Goal: Task Accomplishment & Management: Complete application form

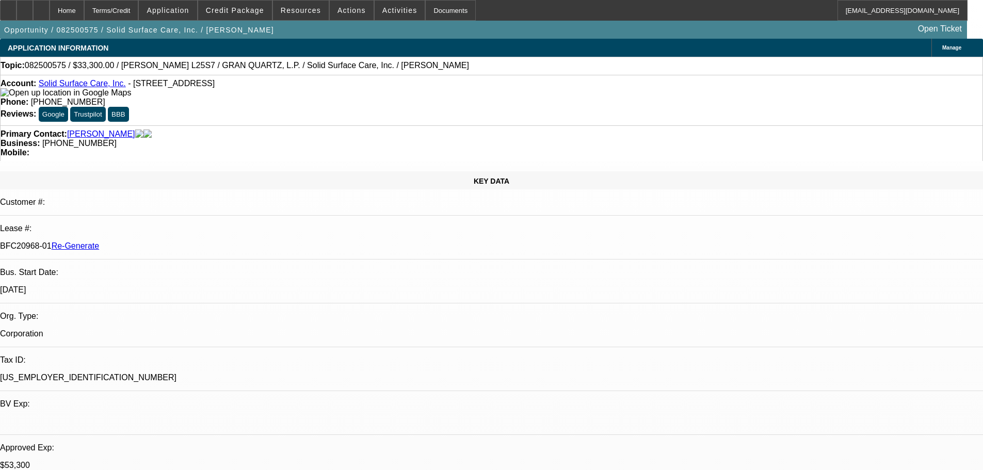
select select "3"
select select "0"
select select "2"
select select "0"
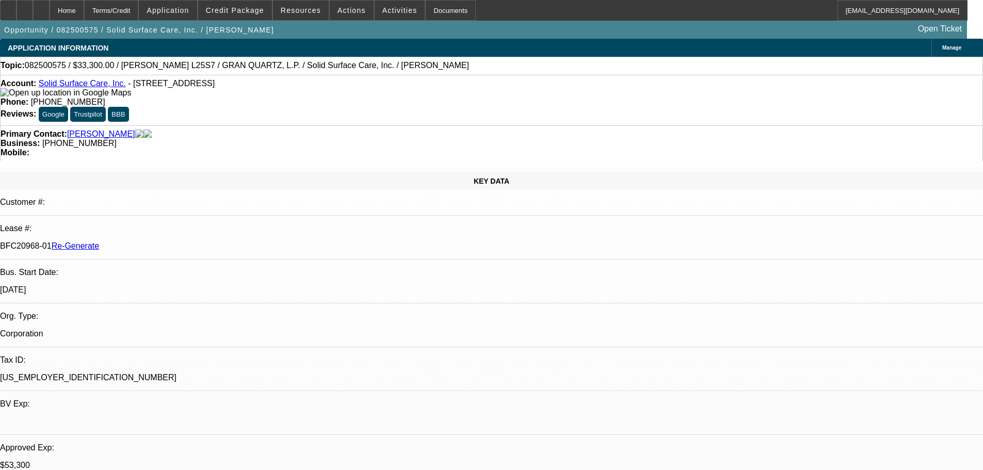
select select "6"
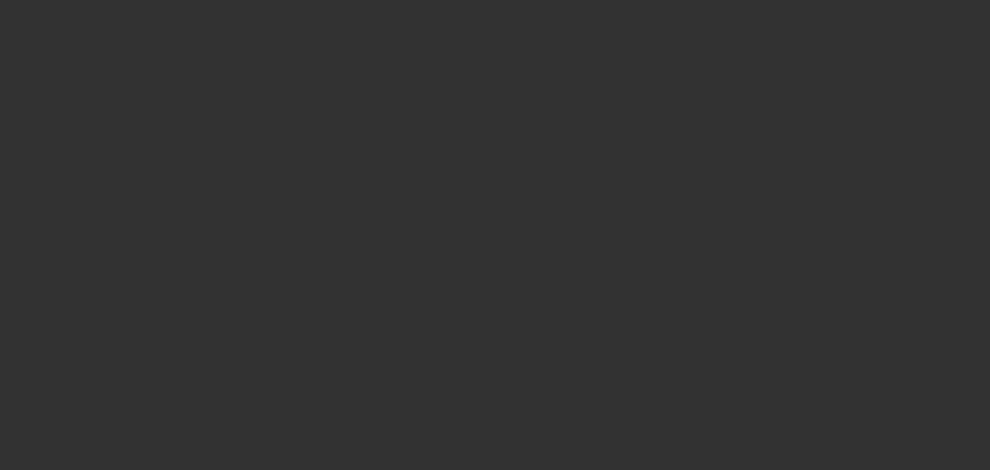
select select "3"
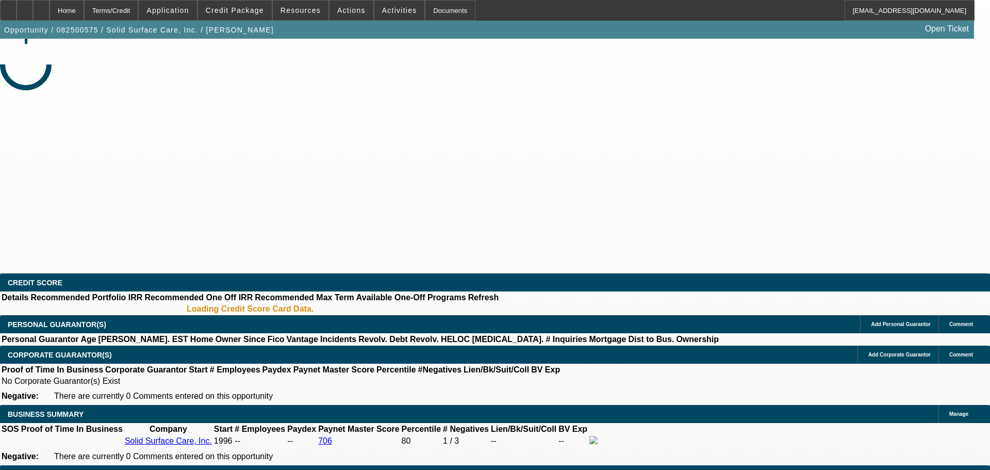
select select "0"
select select "2"
select select "0"
select select "6"
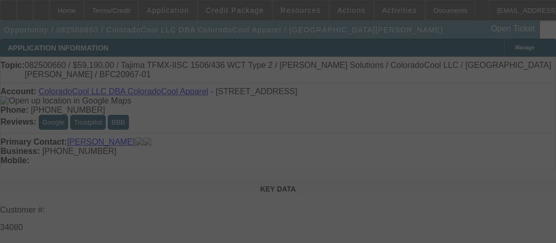
select select "3"
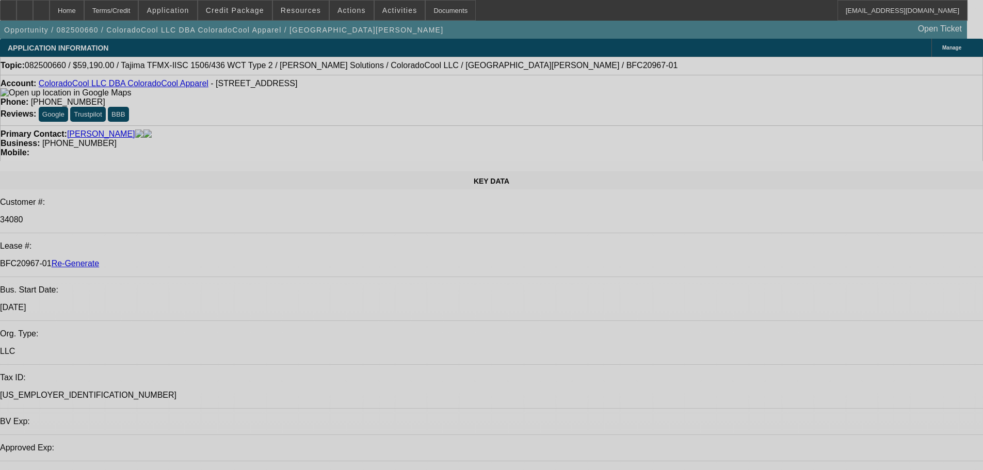
select select "0"
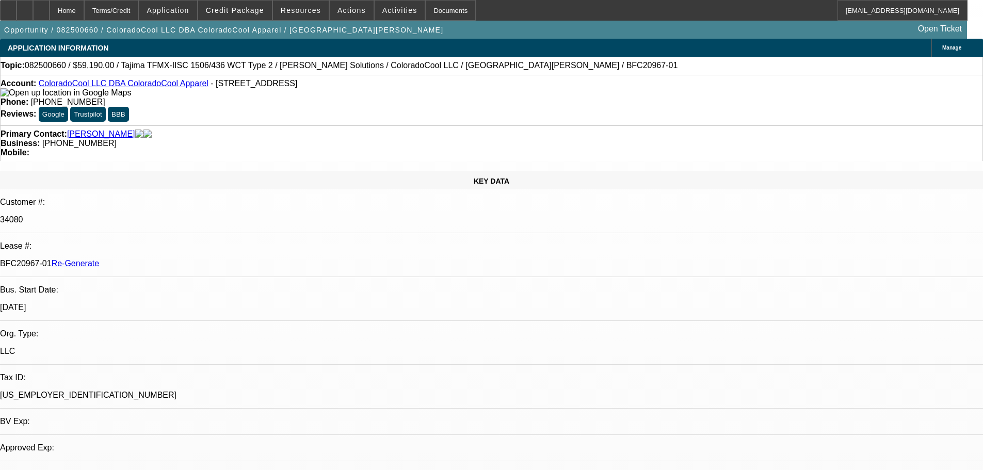
select select "2"
select select "0"
select select "6"
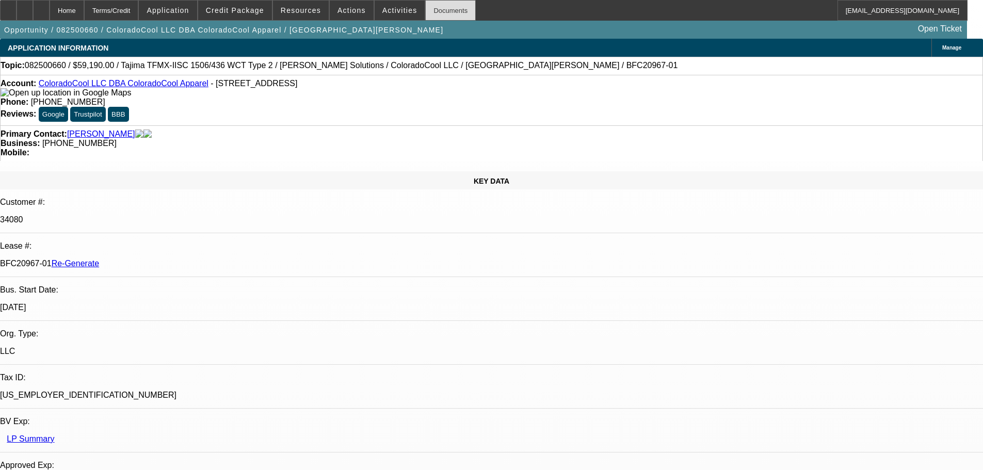
click at [435, 7] on div "Documents" at bounding box center [450, 10] width 51 height 21
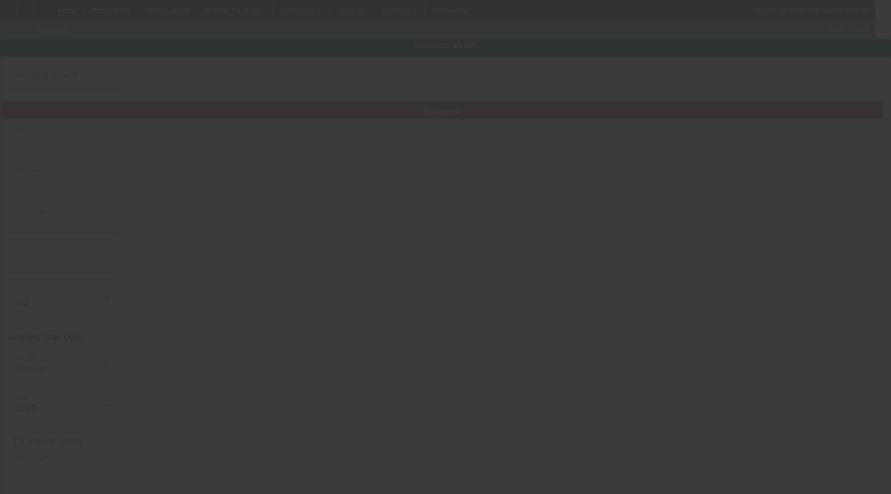
type input "ColoradoCool LLC"
type input "562 W Crete Cir"
type input "81505"
type input "Grand Junction"
type input "(719) 351-6423"
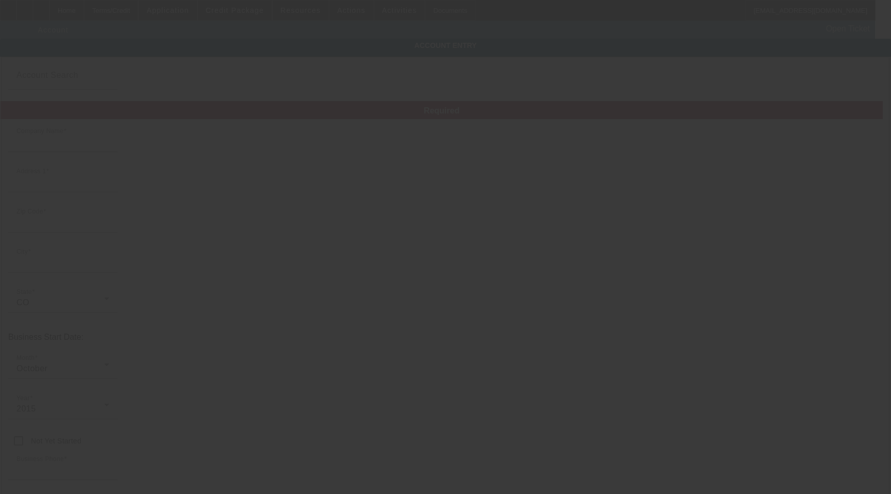
type input "ColoradoCool Apparel"
type input "Unit 103"
type input "cocoolbrand@gmail.com"
type input "Mesa"
type input "47-5583805"
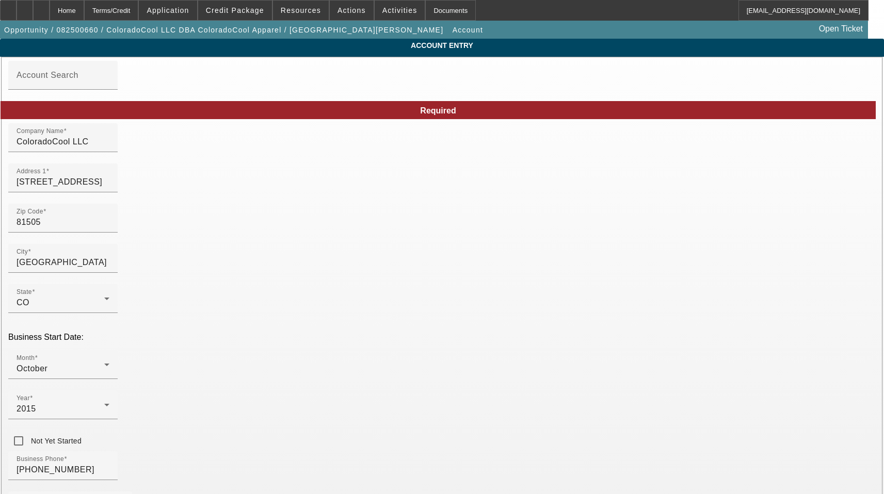
type input "8/25/2025"
drag, startPoint x: 562, startPoint y: 228, endPoint x: 558, endPoint y: 232, distance: 5.5
drag, startPoint x: 558, startPoint y: 232, endPoint x: 212, endPoint y: 218, distance: 345.8
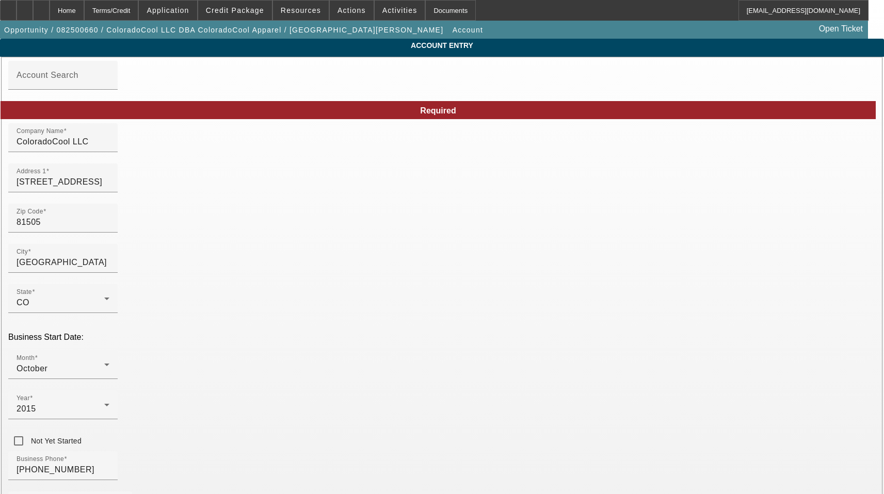
paste input "jclinton@colocoo"
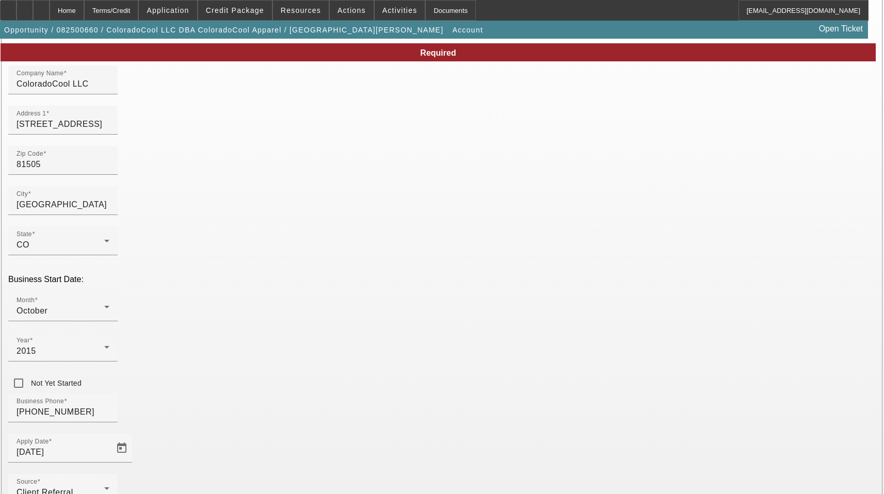
scroll to position [114, 0]
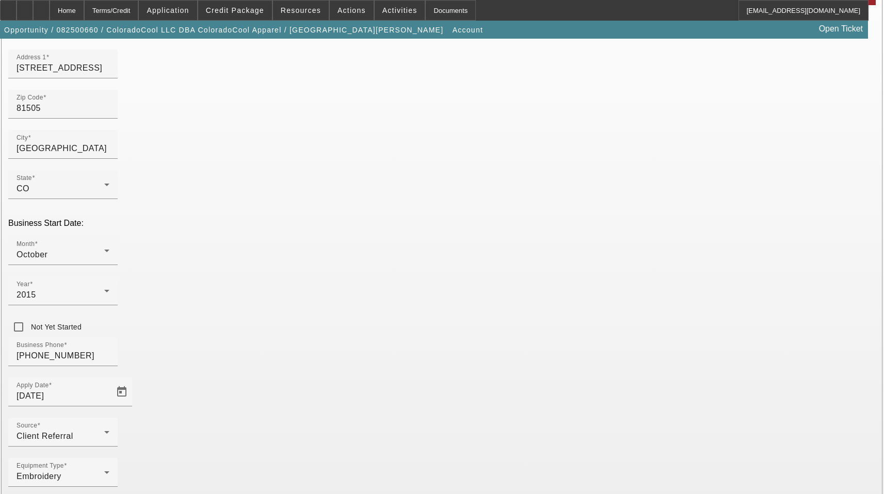
type input "jclinton@colocool.com"
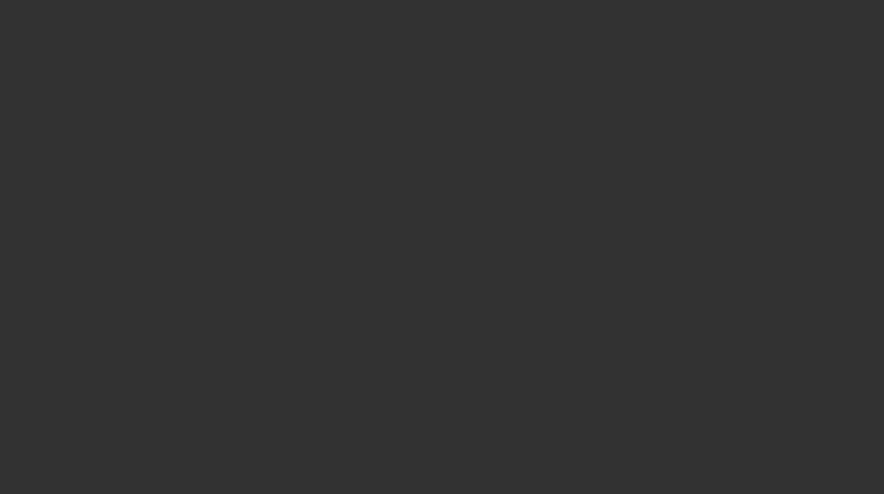
select select "3"
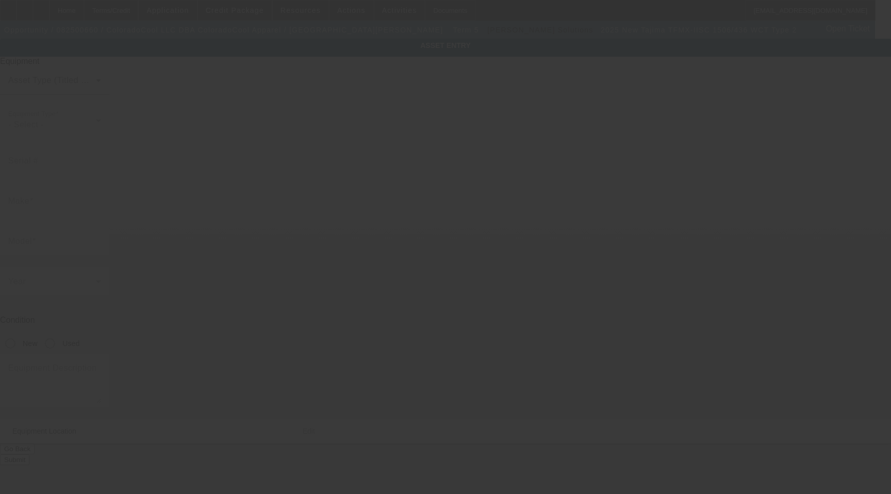
type input "TAJIMA"
type input "TFMX-IISC 1506/436 WCT Type 2"
radio input "true"
type textarea "6 Head 15 Needle Embroidery Machine with Cap Frame Driver with Support Shaft, (…"
type input "[STREET_ADDRESS]"
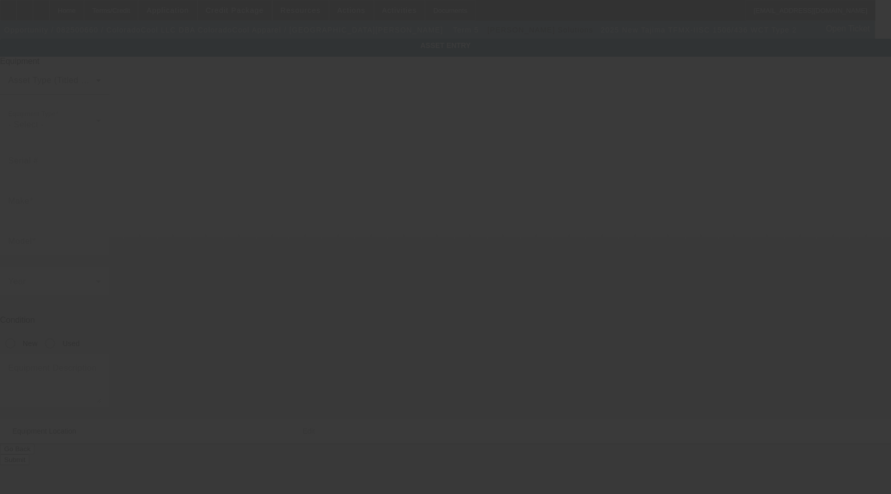
type input "Unit 103"
type input "[GEOGRAPHIC_DATA]"
type input "81505"
type input "Mesa"
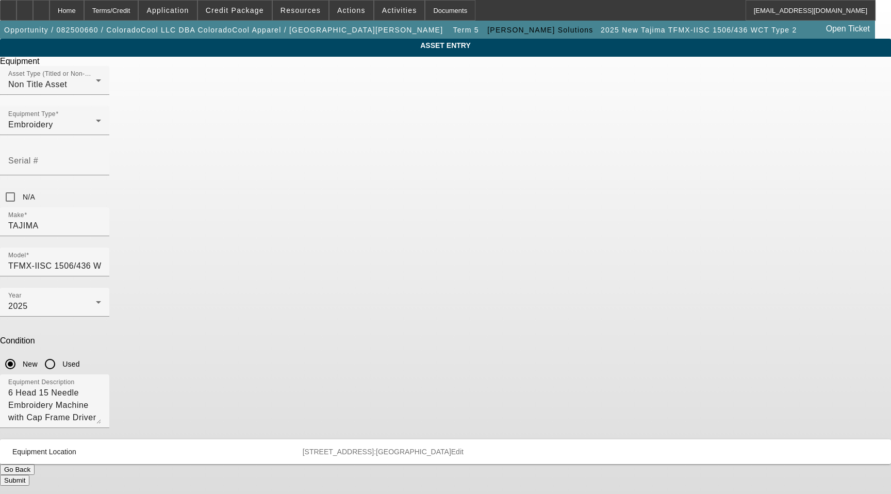
click at [548, 448] on mat-panel-description "[STREET_ADDRESS]:[GEOGRAPHIC_DATA] Edit" at bounding box center [585, 452] width 564 height 8
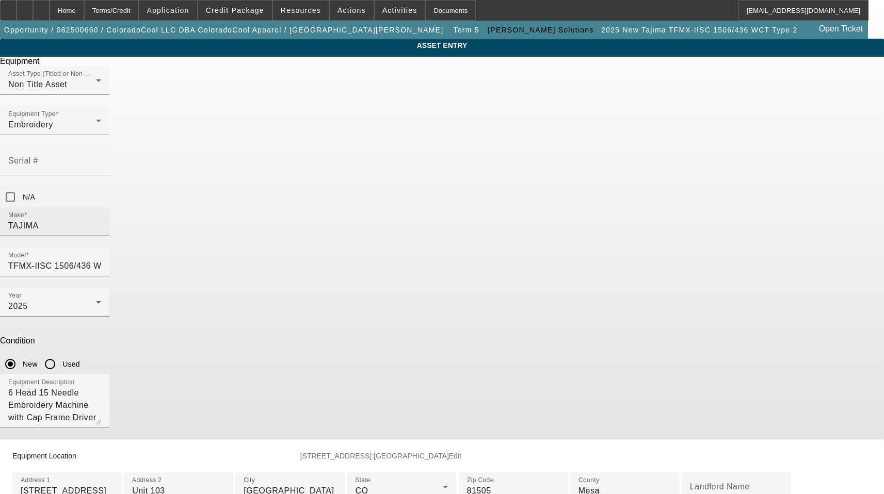
click at [101, 207] on div "Make TAJIMA" at bounding box center [54, 221] width 93 height 29
click at [101, 220] on input "TAJIMA" at bounding box center [54, 226] width 93 height 12
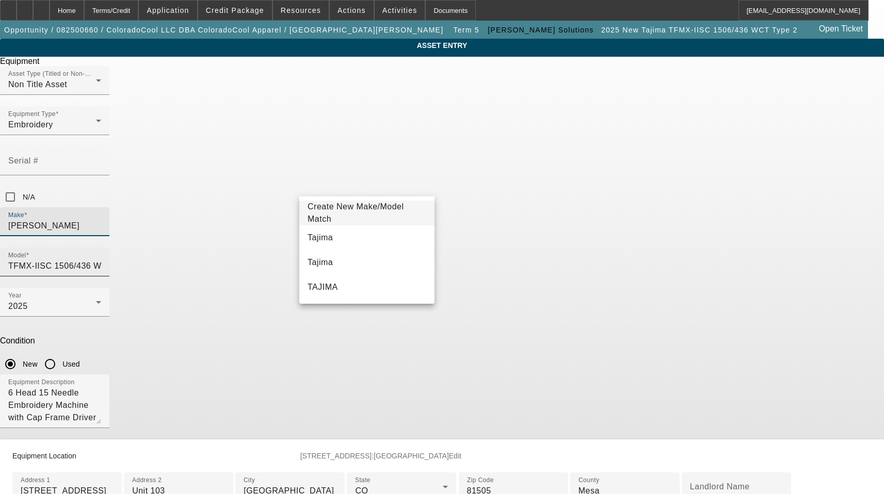
type input "TAJIM"
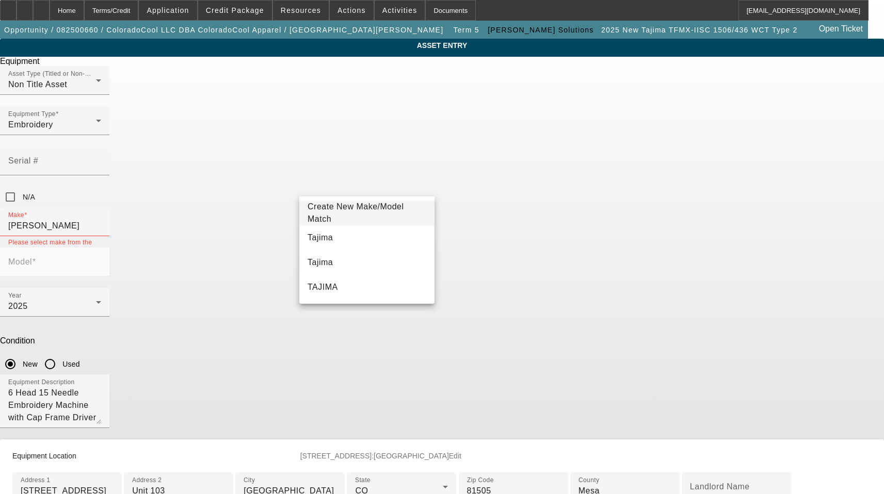
drag, startPoint x: 566, startPoint y: 187, endPoint x: 436, endPoint y: 185, distance: 130.0
click at [436, 207] on div "Make TAJIM Please select make from the list,create new if needed. Model" at bounding box center [442, 247] width 884 height 80
click at [101, 220] on input "TAJIM" at bounding box center [54, 226] width 93 height 12
click at [315, 244] on span "Tajima" at bounding box center [319, 238] width 25 height 12
type input "Tajima"
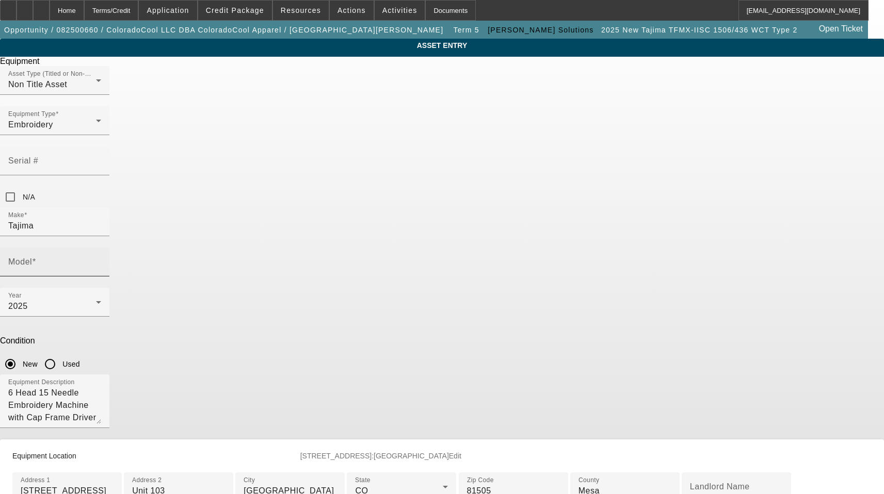
click at [101, 260] on input "Model" at bounding box center [54, 266] width 93 height 12
paste input "TFMX-IISC1506/436WCT"
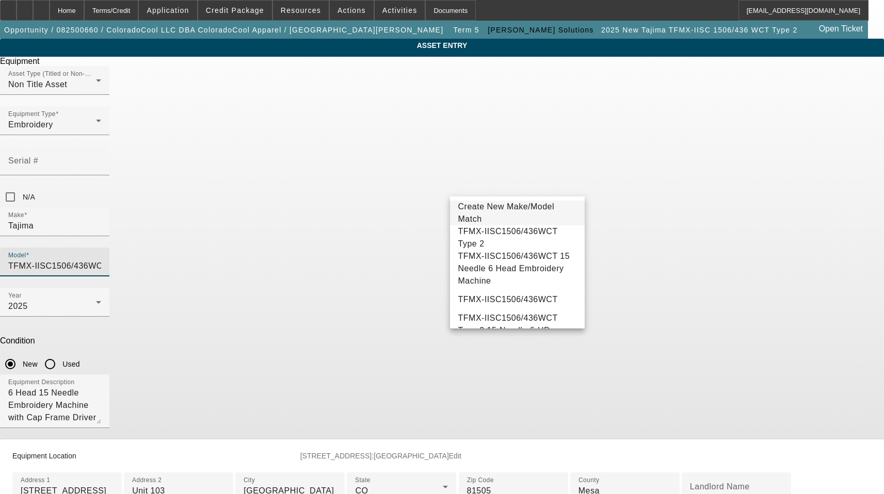
click at [101, 260] on input "TFMX-IISC1506/436WCT" at bounding box center [54, 266] width 93 height 12
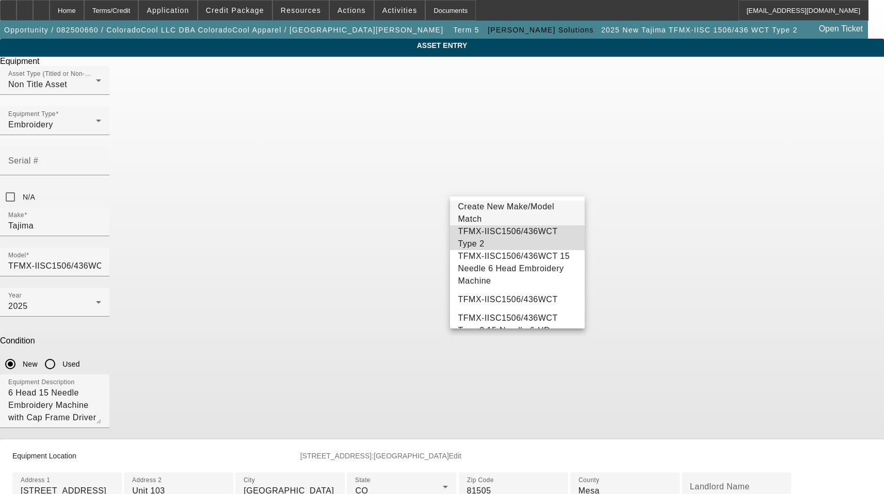
click at [542, 238] on span "TFMX-IISC1506/436WCT Type 2" at bounding box center [508, 237] width 100 height 21
type input "TFMX-IISC1506/436WCT Type 2"
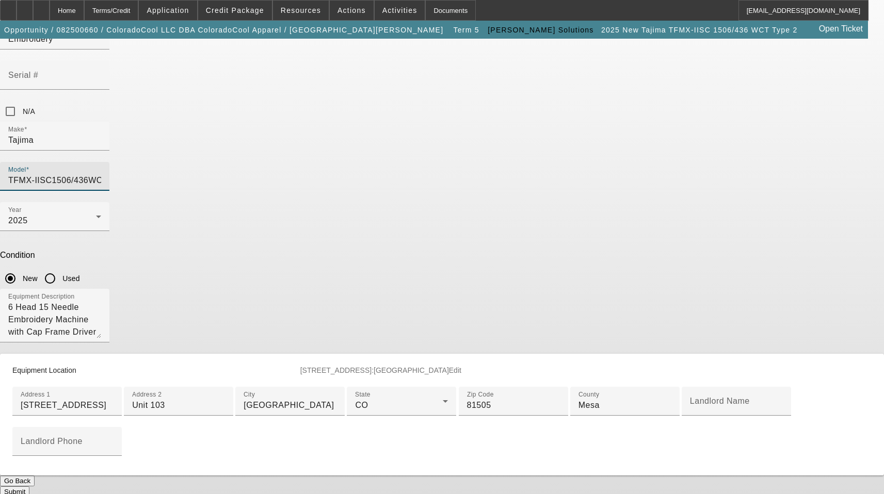
scroll to position [155, 0]
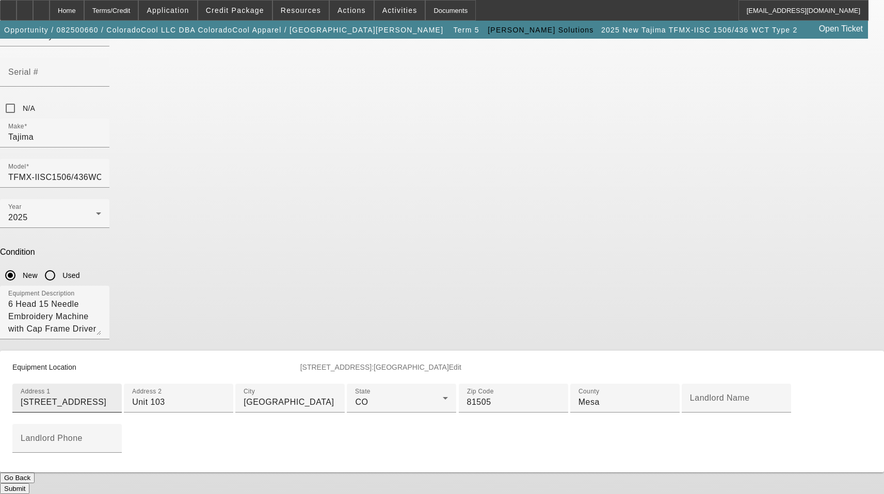
click at [113, 396] on input "[STREET_ADDRESS]" at bounding box center [67, 402] width 93 height 12
drag, startPoint x: 389, startPoint y: 224, endPoint x: 237, endPoint y: 215, distance: 152.4
click at [237, 215] on div "ASSET ENTRY Delete asset Equipment Asset Type (Titled or Non-Titled) Non Title …" at bounding box center [442, 222] width 884 height 544
paste input "96 N Commercial D"
type input "596 N Commercial Dr"
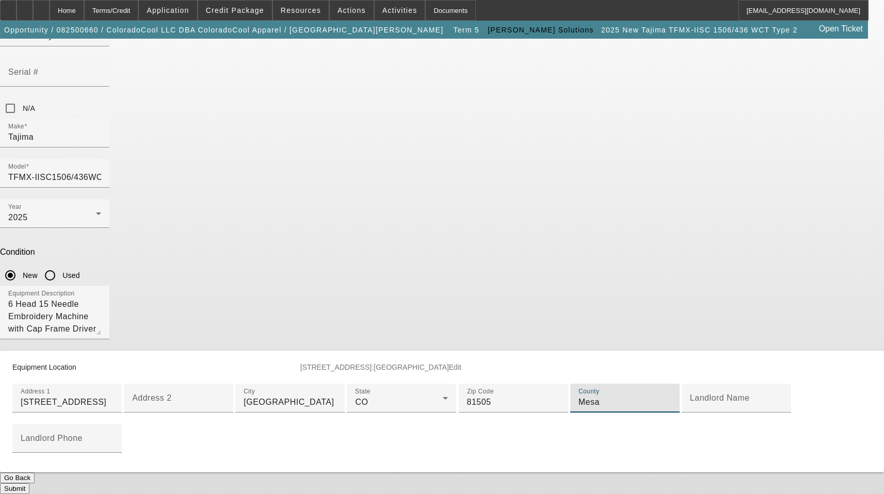
scroll to position [249, 0]
click at [29, 483] on button "Submit" at bounding box center [14, 488] width 29 height 11
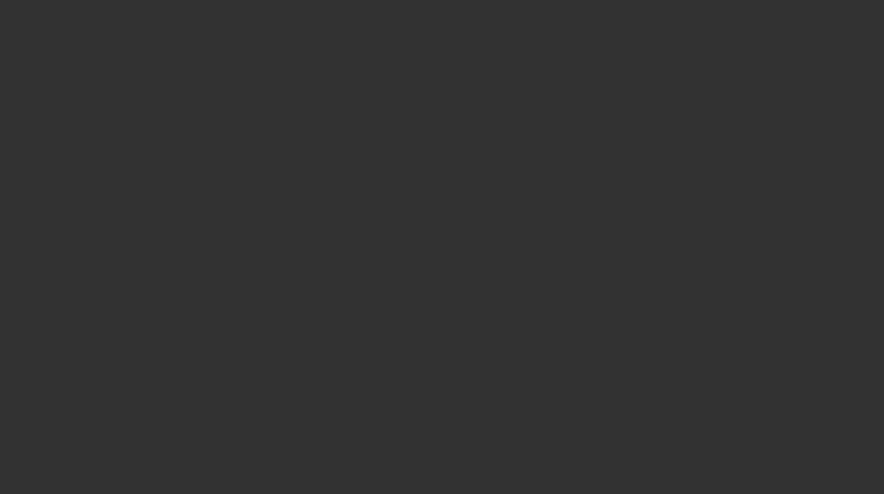
select select "3"
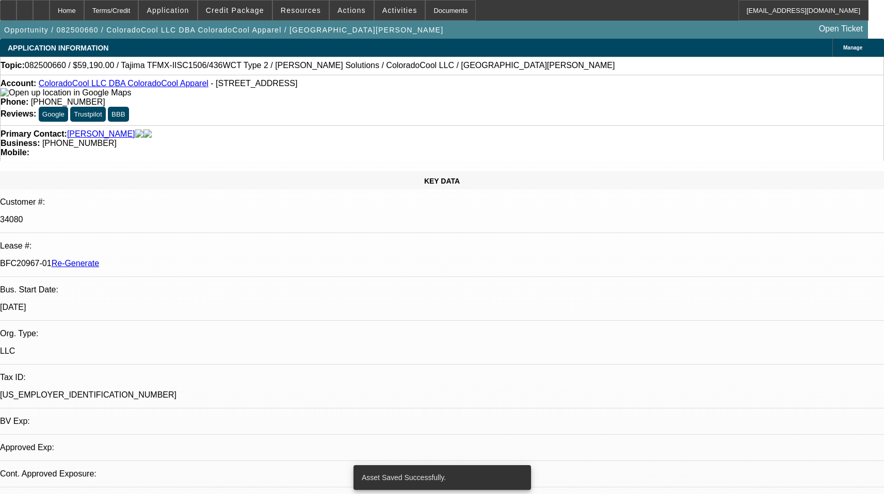
select select "0"
select select "2"
select select "0"
select select "6"
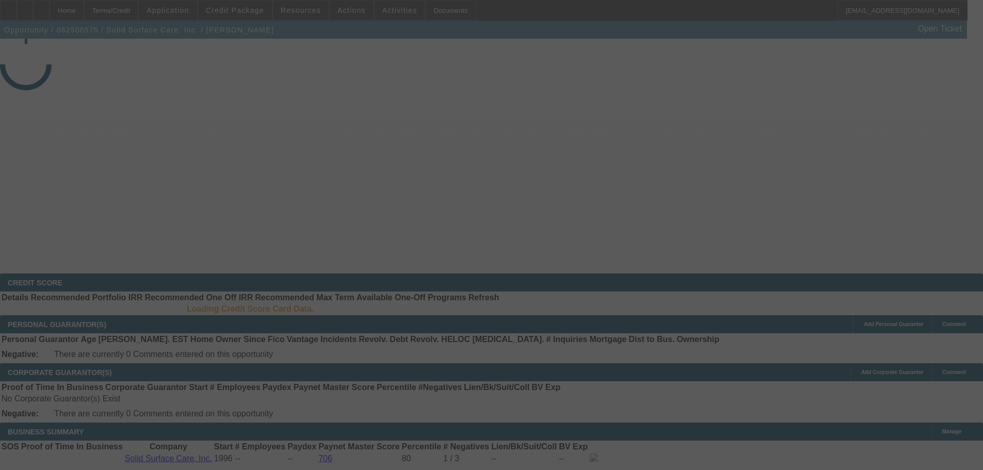
select select "3"
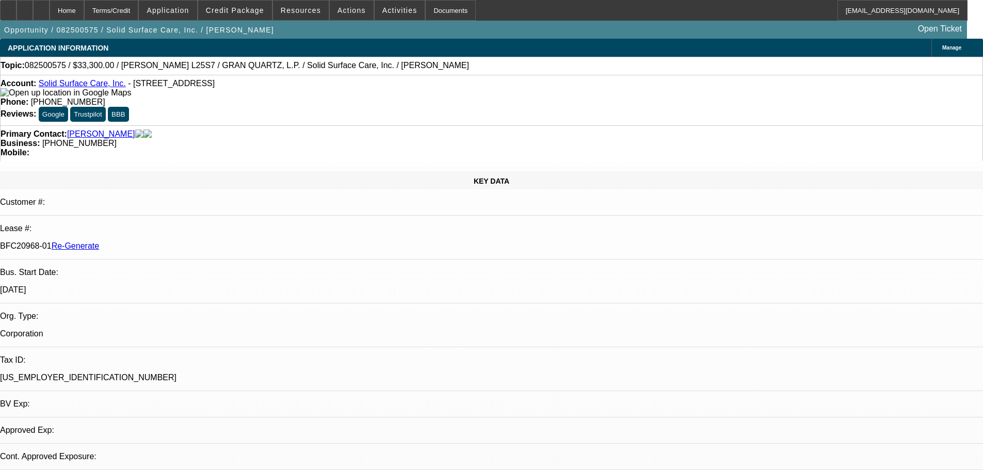
select select "0"
select select "2"
select select "0"
select select "1"
select select "2"
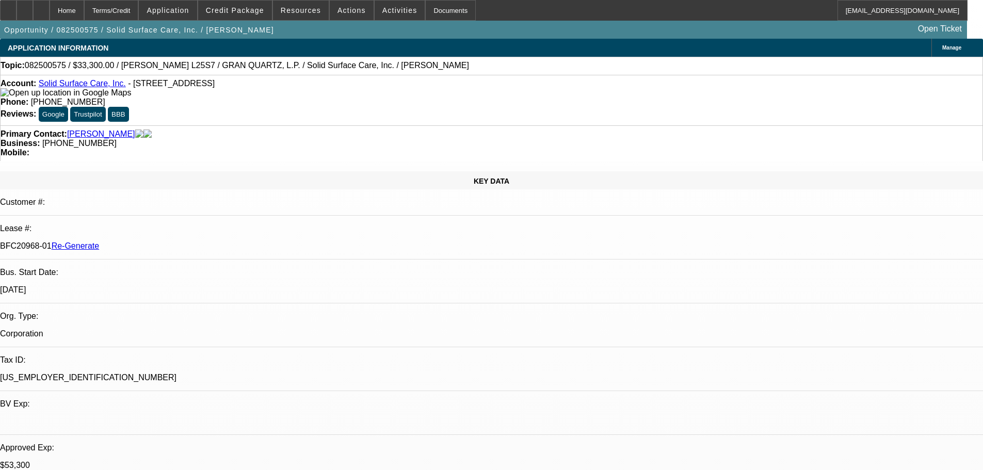
select select "6"
click at [449, 13] on div "Documents" at bounding box center [450, 10] width 51 height 21
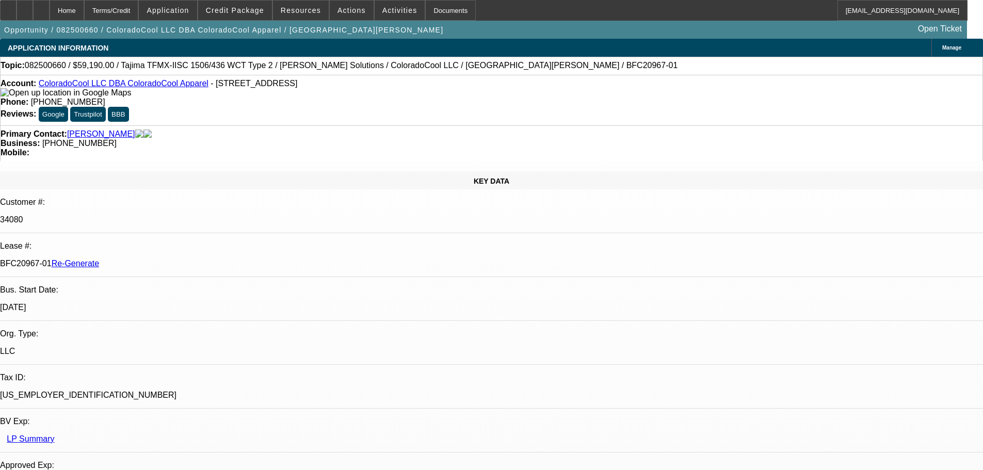
select select "3"
select select "0"
select select "2"
select select "0"
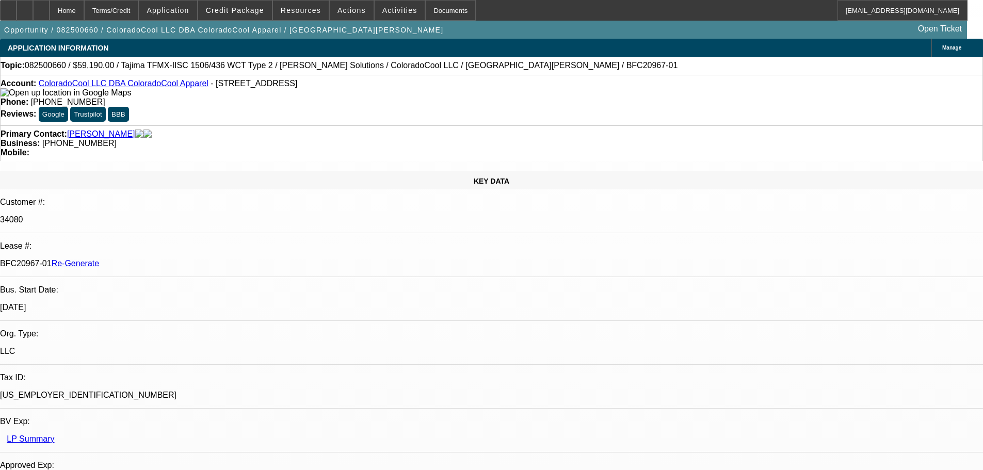
select select "6"
click at [387, 8] on span "Activities" at bounding box center [399, 10] width 35 height 8
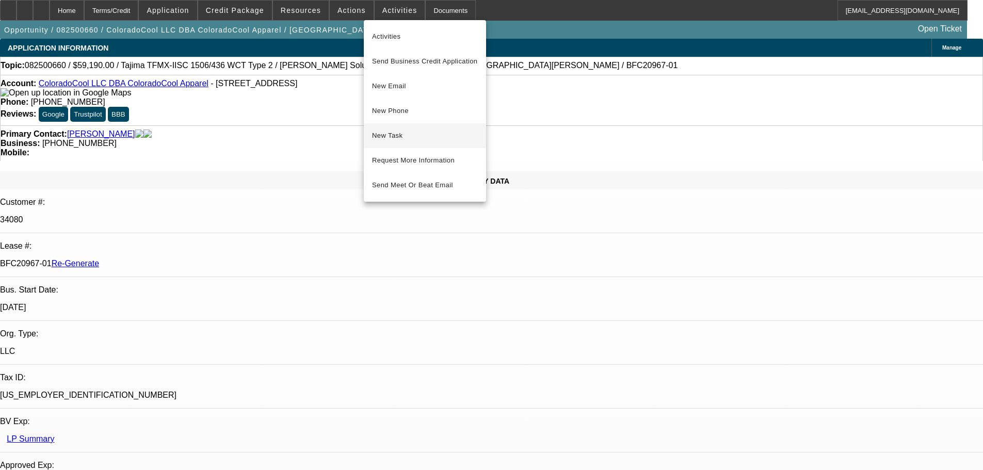
click at [414, 132] on span "New Task" at bounding box center [425, 135] width 106 height 12
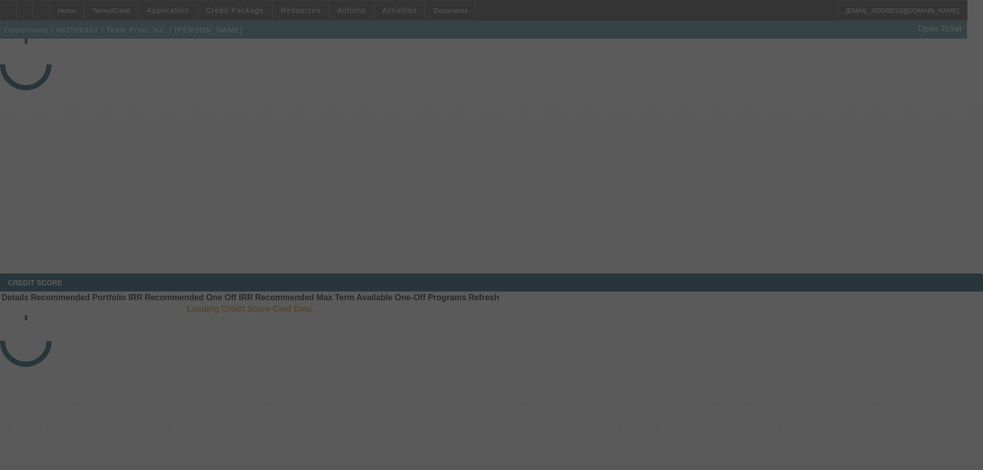
select select "3"
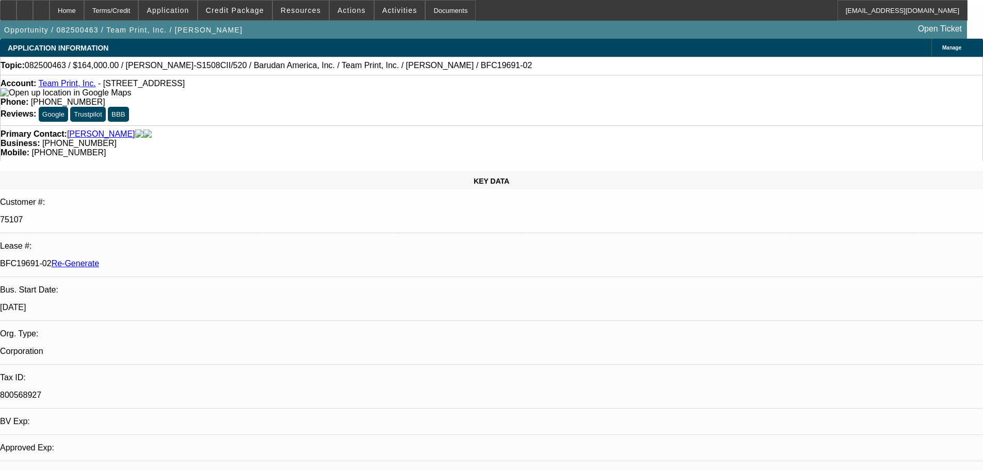
select select "0"
select select "2"
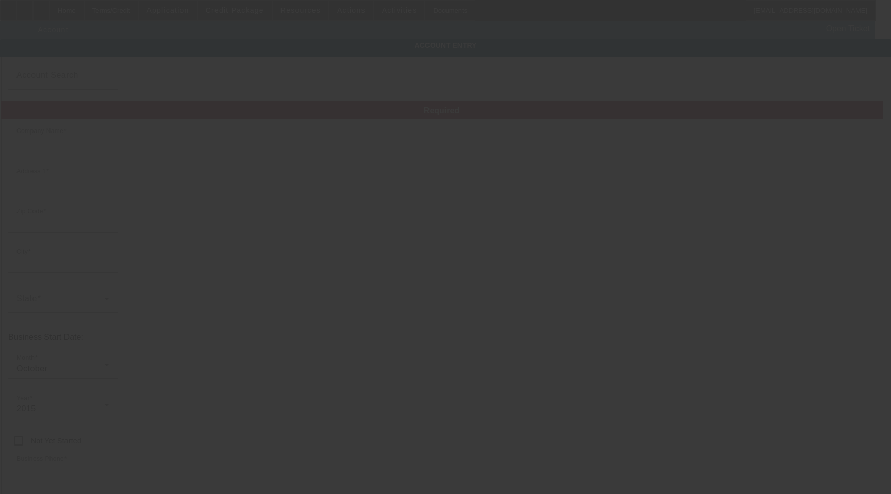
type input "ColoradoCool LLC"
type input "[STREET_ADDRESS]"
type input "81505"
type input "[GEOGRAPHIC_DATA]"
type input "[PHONE_NUMBER]"
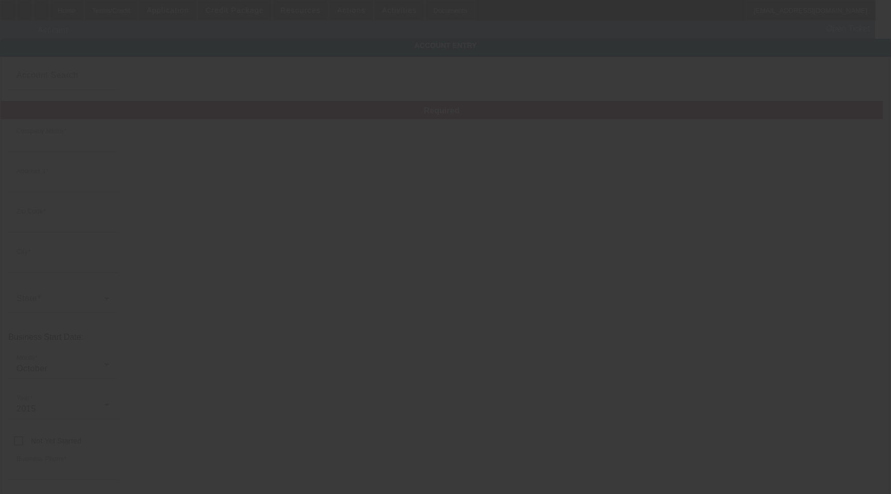
type input "ColoradoCool Apparel"
type input "Unit 103"
type input "[EMAIL_ADDRESS][DOMAIN_NAME]"
type input "Mesa"
type input "47-5583805"
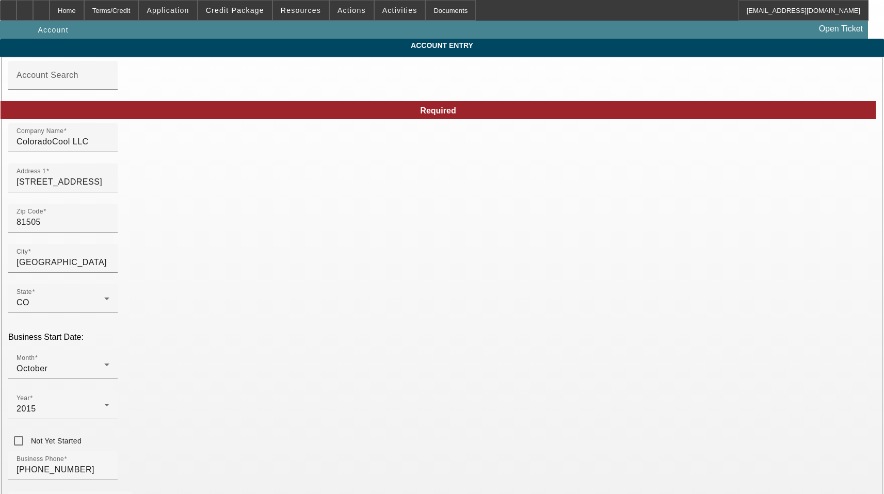
type input "8/25/2025"
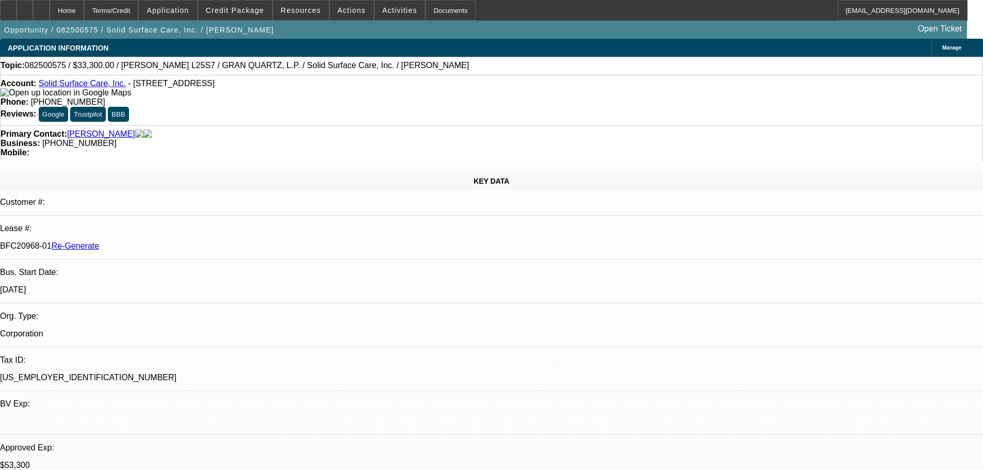
select select "3"
select select "0"
select select "2"
select select "0"
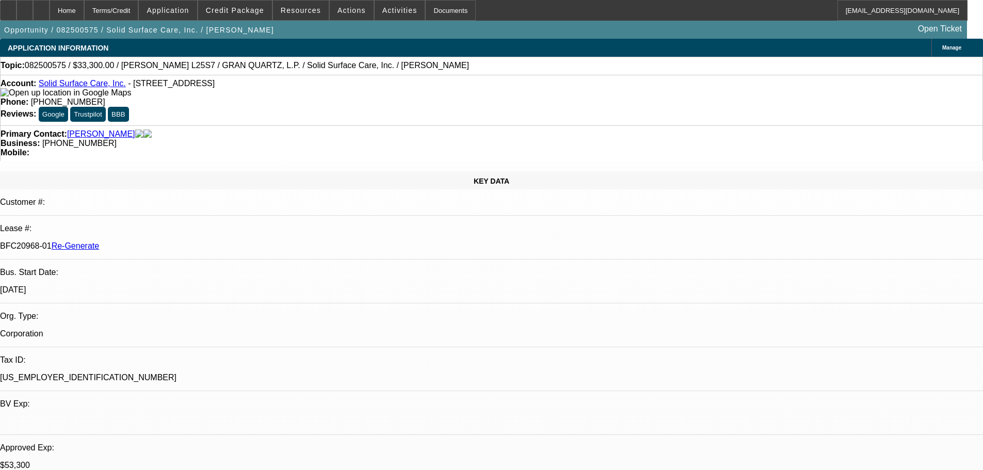
select select "6"
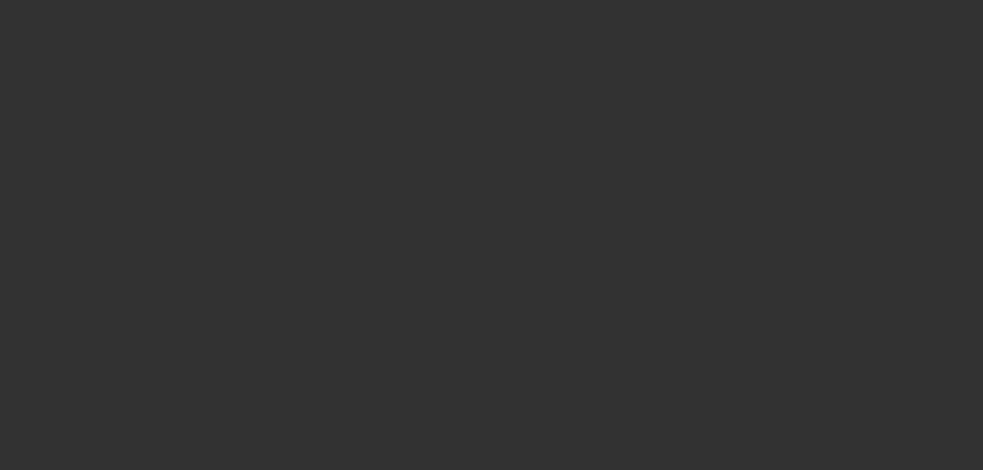
select select "3"
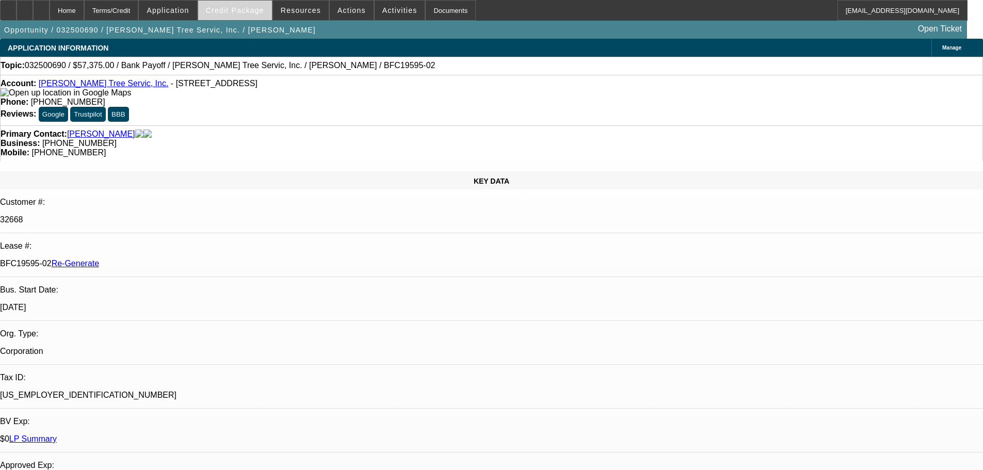
select select "0.1"
select select "0"
select select "3"
select select "0"
select select "6"
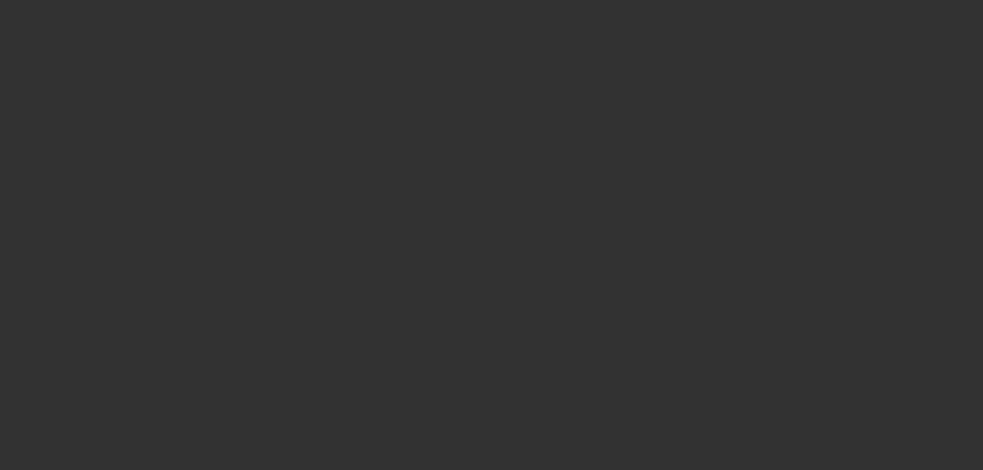
select select "3"
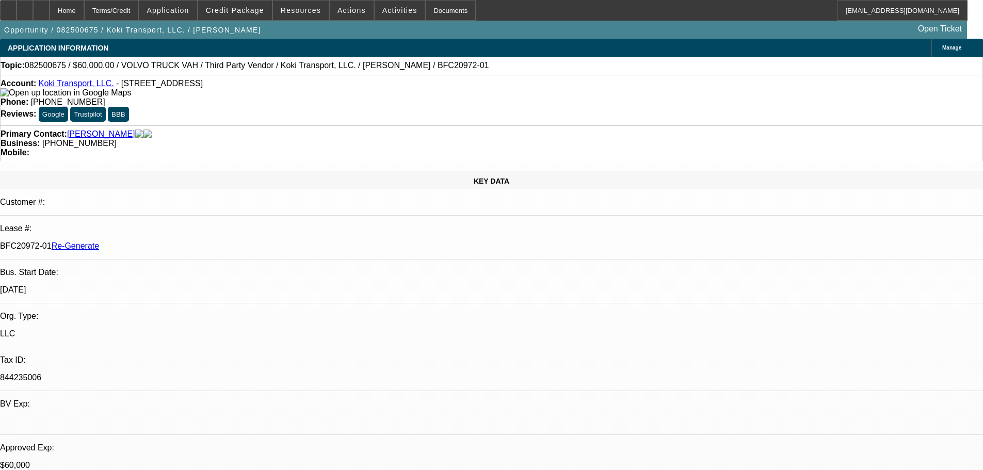
select select "0.2"
select select "2"
select select "0"
select select "6"
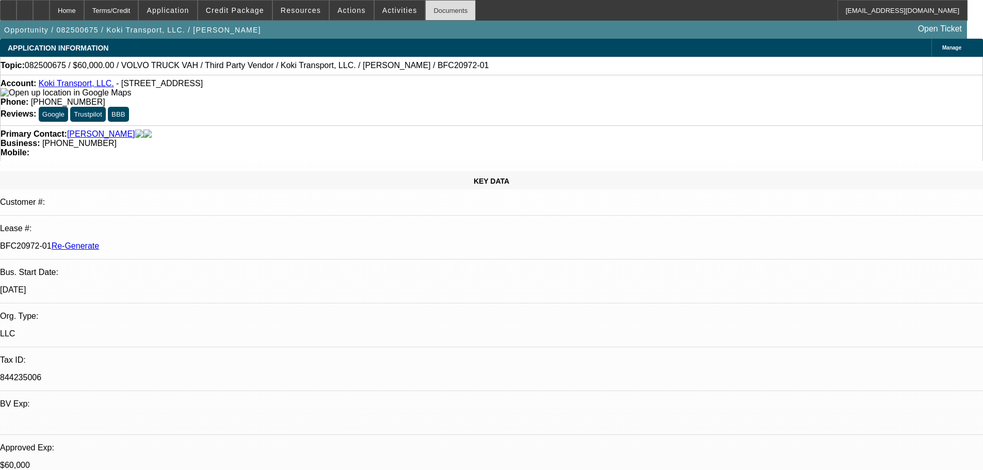
click at [430, 8] on div "Documents" at bounding box center [450, 10] width 51 height 21
click at [433, 6] on div "Documents" at bounding box center [450, 10] width 51 height 21
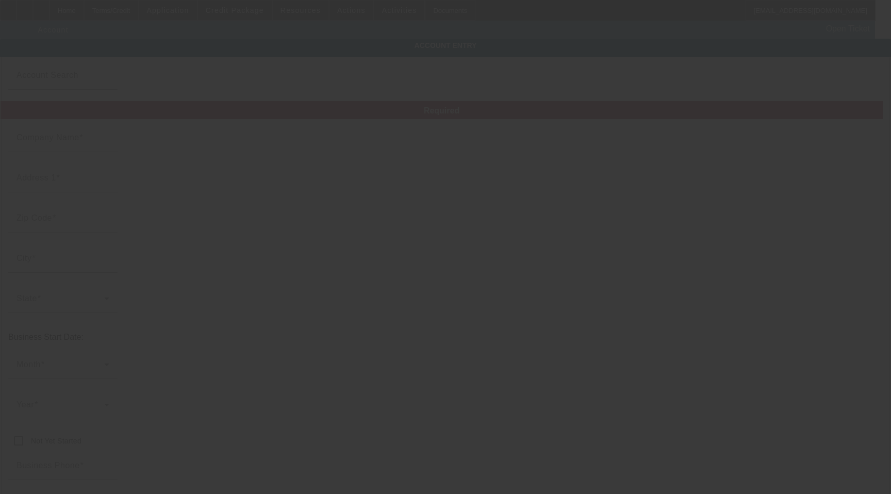
type input "Koki Transport, LLC."
type input "1152 E Grand St"
type input "07201"
type input "[PERSON_NAME]"
type input "[PHONE_NUMBER]"
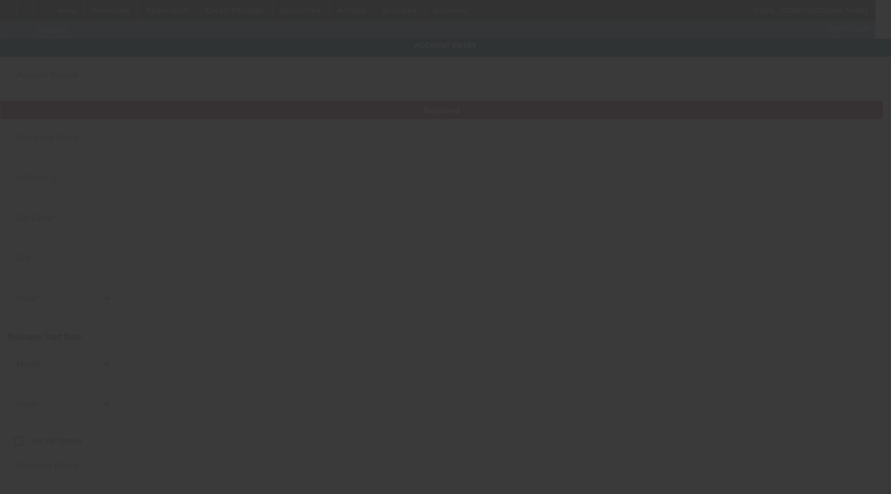
type input "844235006"
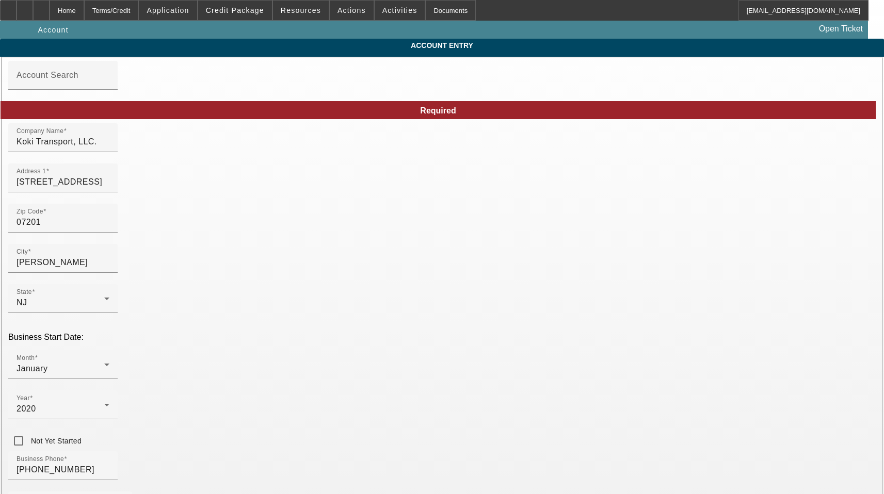
type input "8/25/2025"
click at [109, 148] on input "Koki Transport, LLC." at bounding box center [63, 142] width 93 height 12
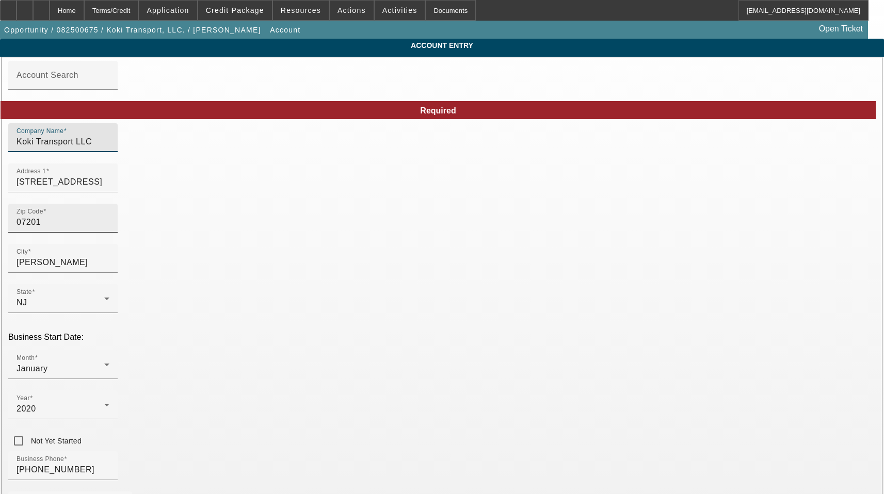
type input "Koki Transport LLC"
click at [109, 233] on div "Zip Code 07201" at bounding box center [63, 218] width 93 height 29
type input "07201"
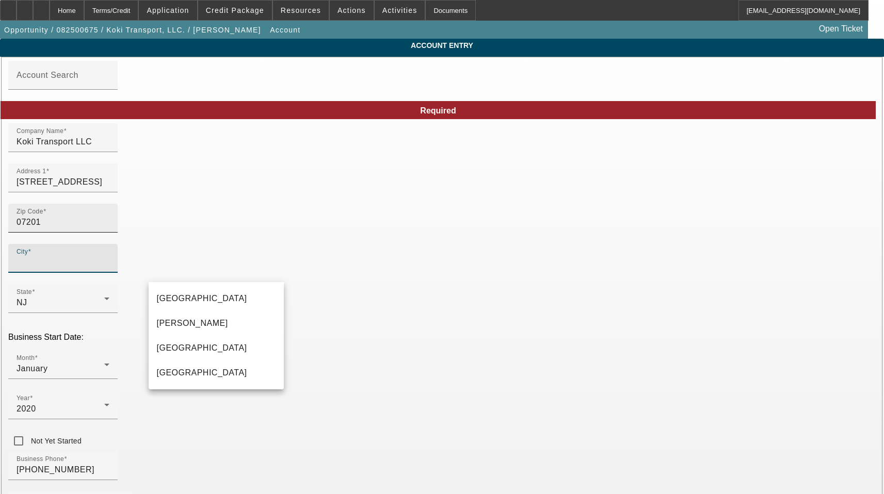
type input "Union"
click at [204, 330] on mat-option "[PERSON_NAME]" at bounding box center [216, 323] width 135 height 25
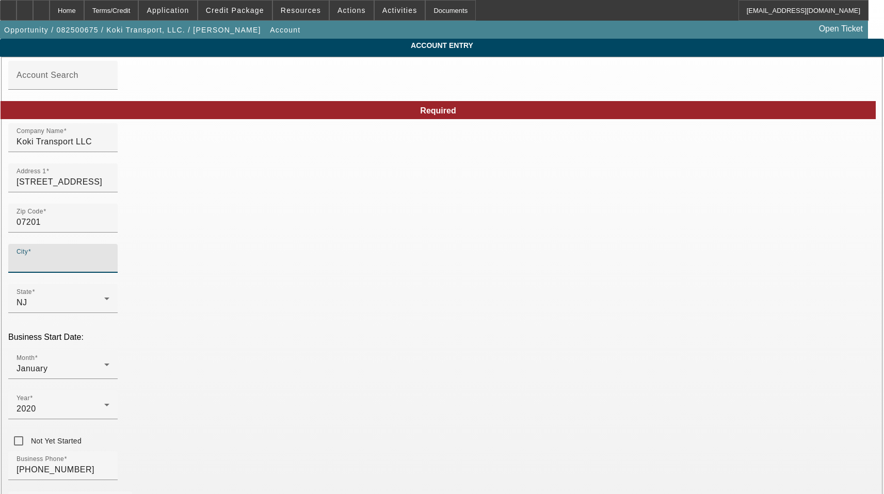
type input "[PERSON_NAME]"
type input "Union"
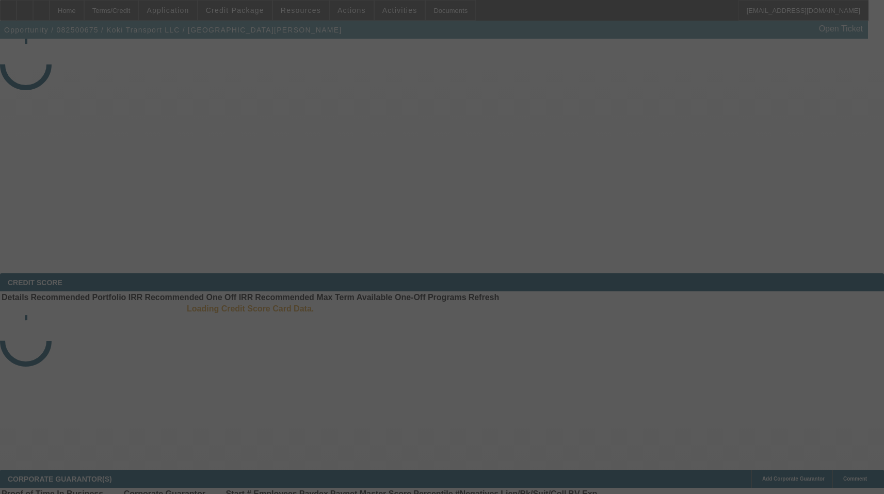
select select "3"
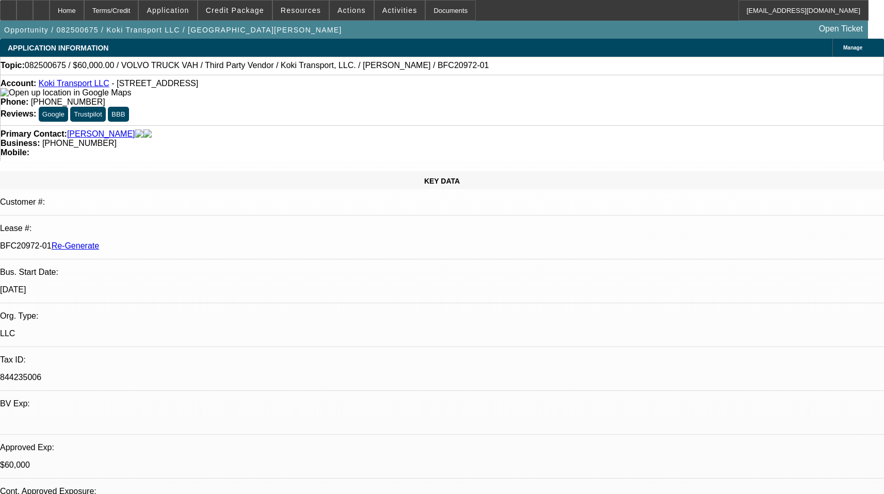
select select "0.2"
select select "2"
select select "0"
select select "6"
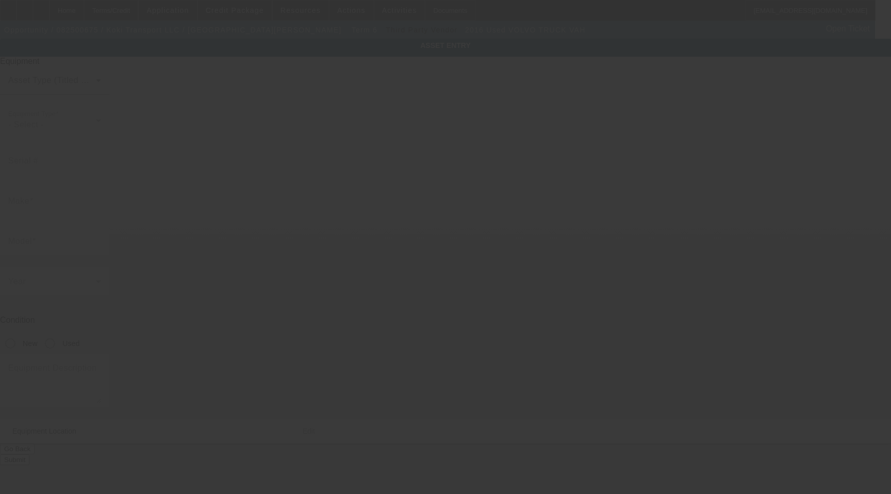
type input "[US_VEHICLE_IDENTIFICATION_NUMBER]"
type input "VOLVO TRUCK"
type input "VAH"
radio input "true"
type input "[STREET_ADDRESS]"
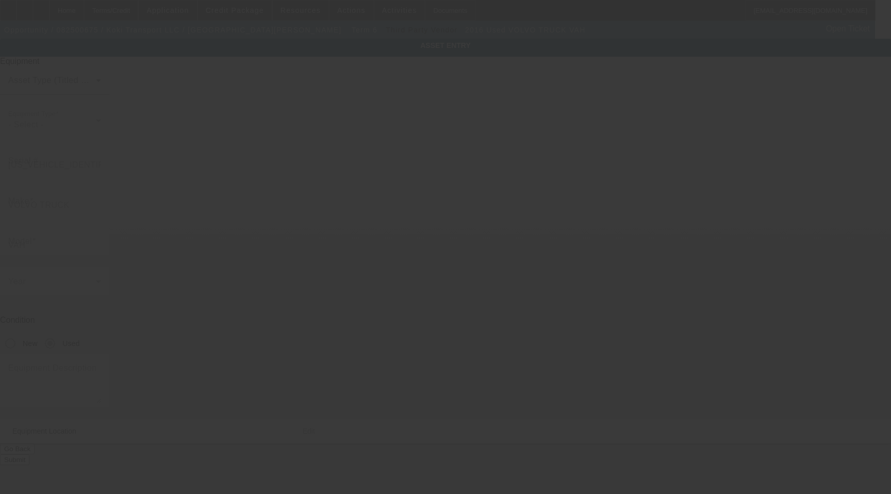
type input "[PERSON_NAME]"
type input "07201"
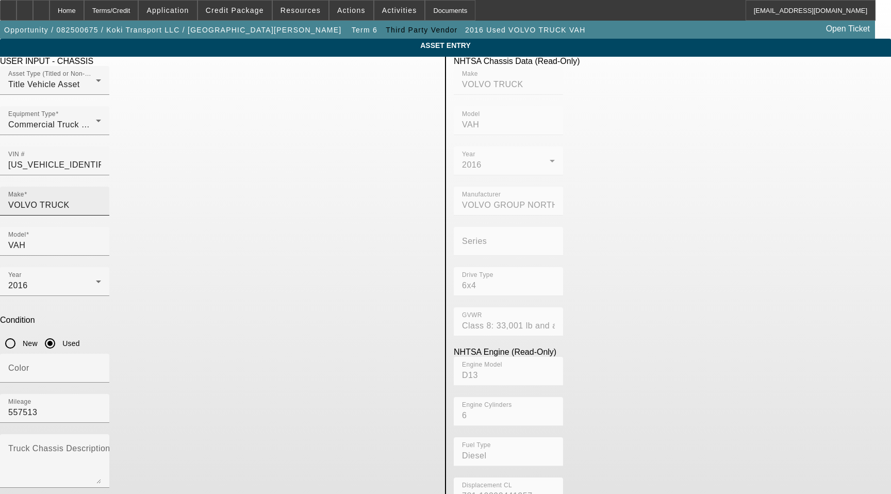
click at [101, 199] on input "VOLVO TRUCK" at bounding box center [54, 205] width 93 height 12
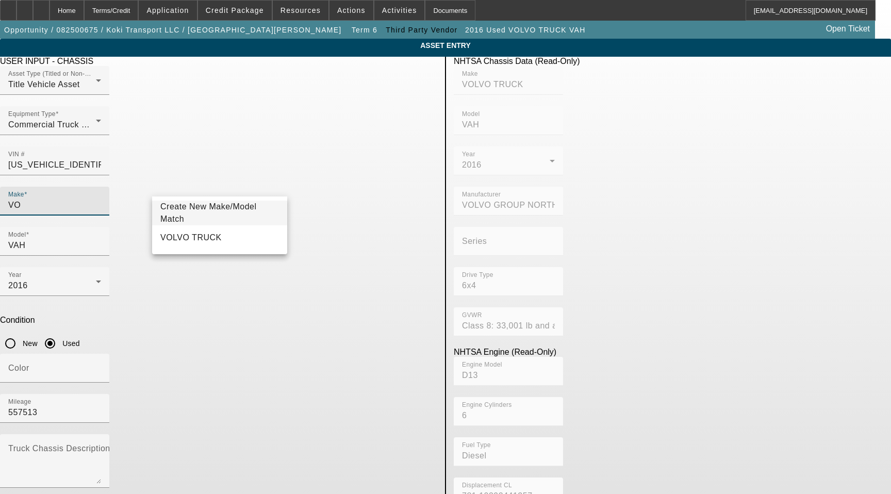
type input "V"
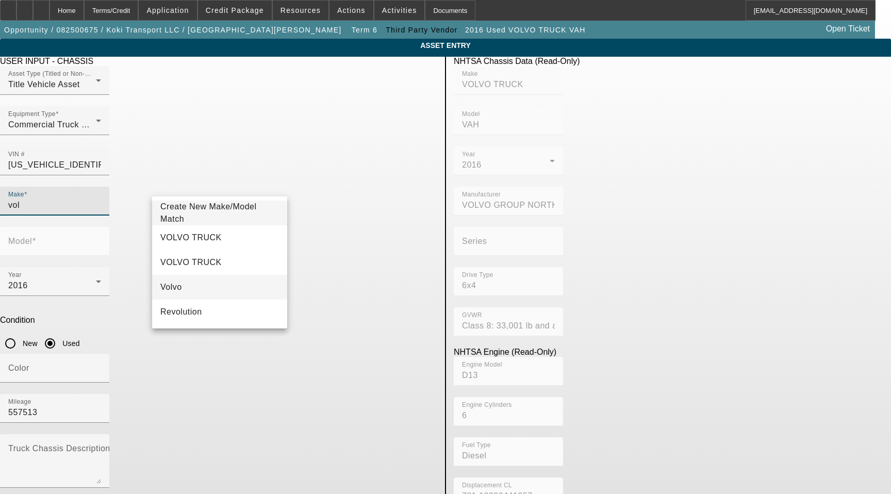
click at [194, 287] on mat-option "Volvo" at bounding box center [219, 287] width 135 height 25
type input "Volvo"
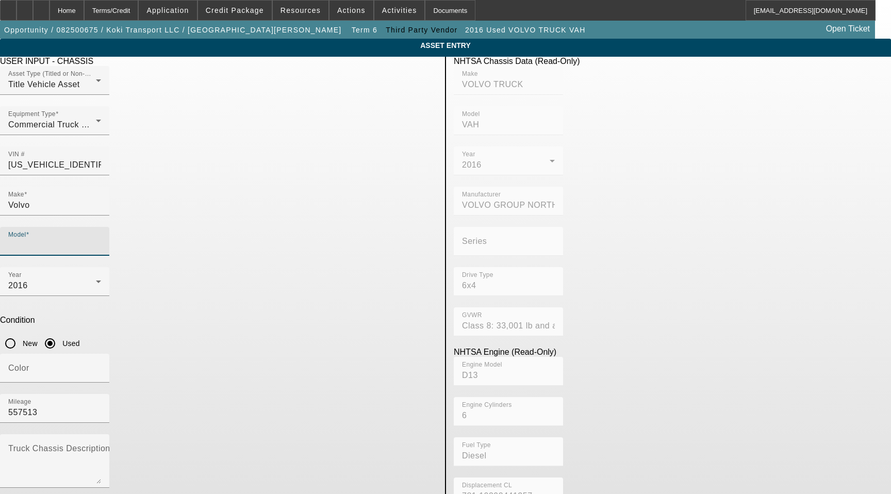
click at [101, 239] on input "Model" at bounding box center [54, 245] width 93 height 12
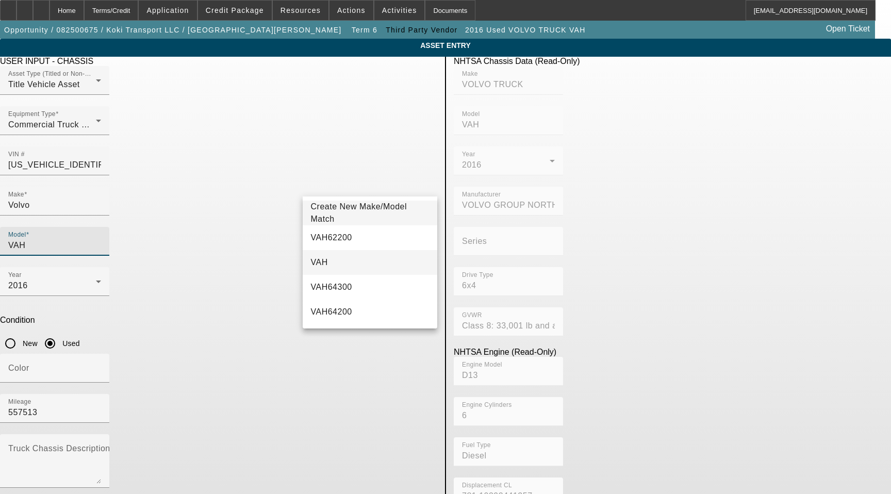
type input "VAH"
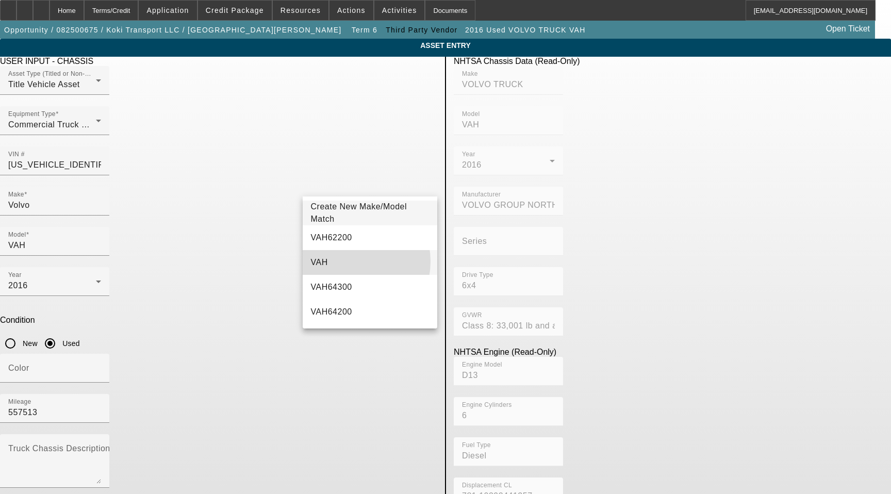
click at [346, 261] on mat-option "VAH" at bounding box center [370, 262] width 135 height 25
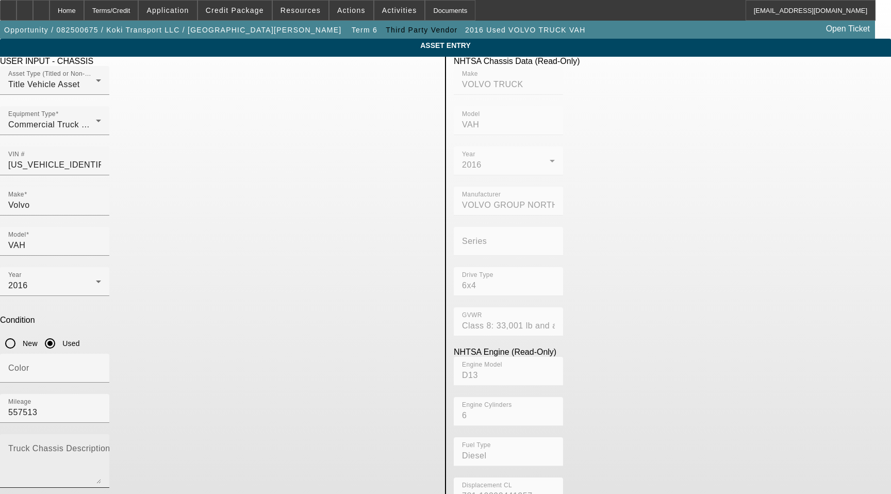
click at [240, 444] on mat-label "Truck Chassis Description (Describe the truck chassis only)" at bounding box center [124, 448] width 232 height 9
click at [101, 447] on textarea "Truck Chassis Description (Describe the truck chassis only)" at bounding box center [54, 465] width 93 height 37
type textarea "Includes all options, attachments, and accessories"
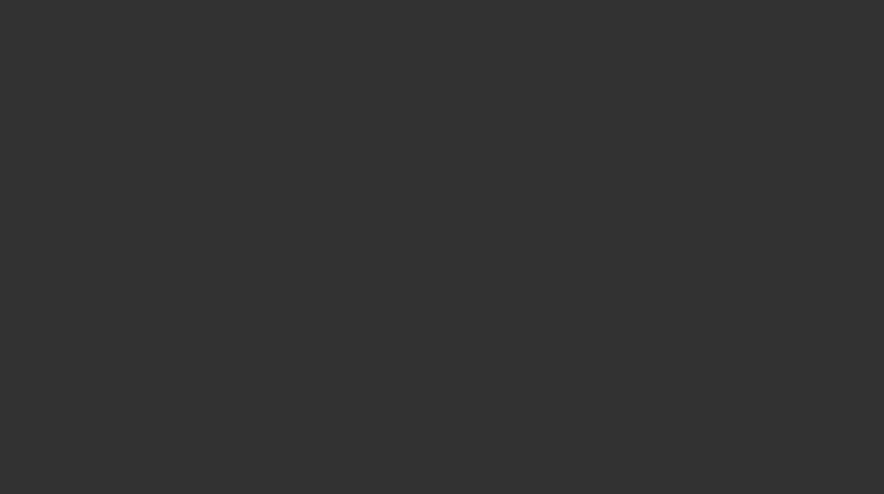
select select "3"
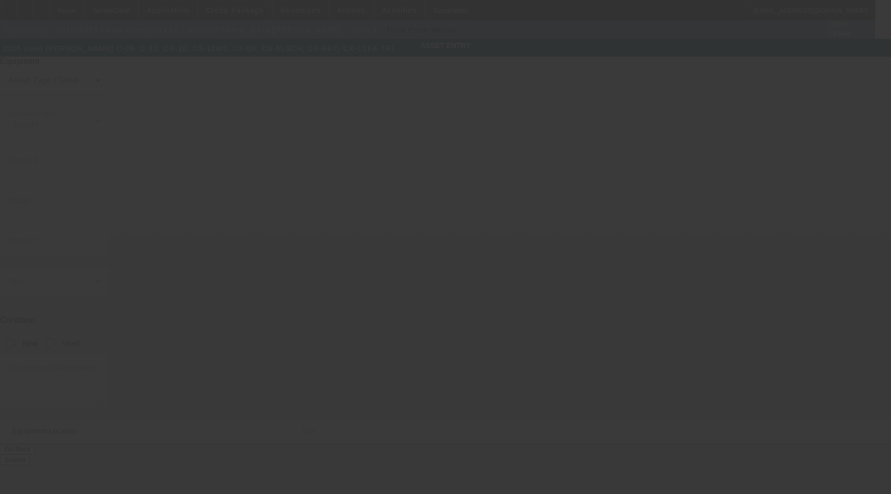
type input "[US_VEHICLE_IDENTIFICATION_NUMBER]"
type input "[PERSON_NAME]"
type input "C-09, C-11, CS-10, CS-12M3, CX-09, CX-5LSCH, CX-AK7, CX-LSFA-TRI"
radio input "true"
type textarea "9 car hauler trailer"
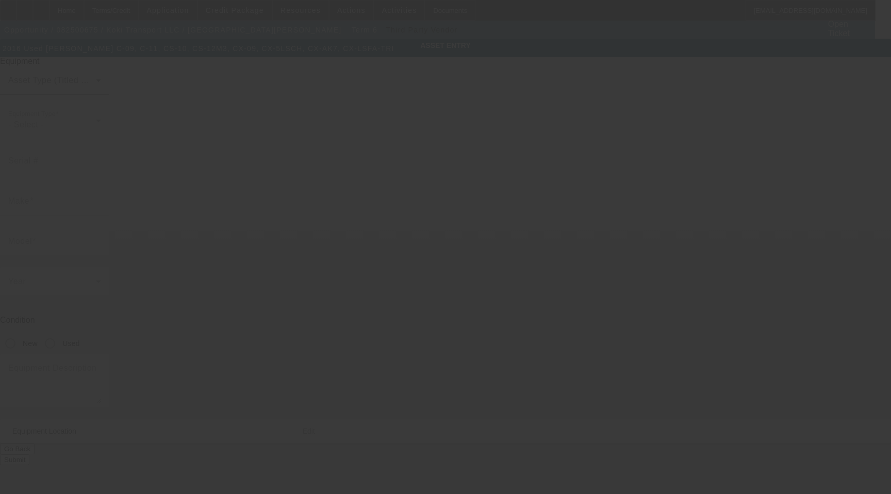
type input "[STREET_ADDRESS]"
type input "[PERSON_NAME]"
type input "07201"
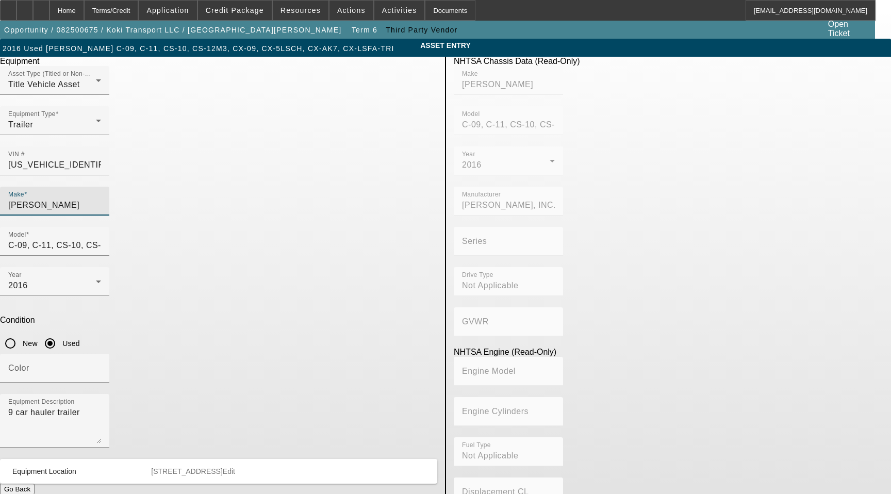
click at [101, 199] on input "[PERSON_NAME]" at bounding box center [54, 205] width 93 height 12
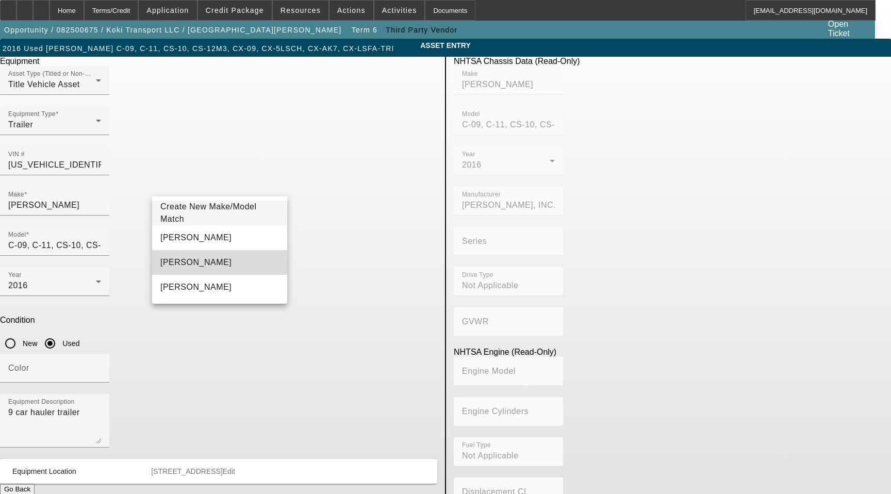
click at [216, 261] on mat-option "[PERSON_NAME]" at bounding box center [219, 262] width 135 height 25
type input "[PERSON_NAME]"
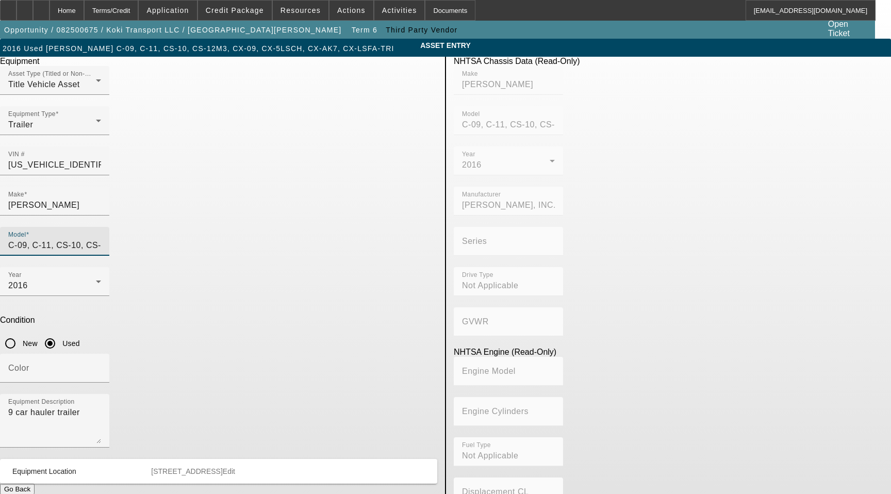
scroll to position [0, 101]
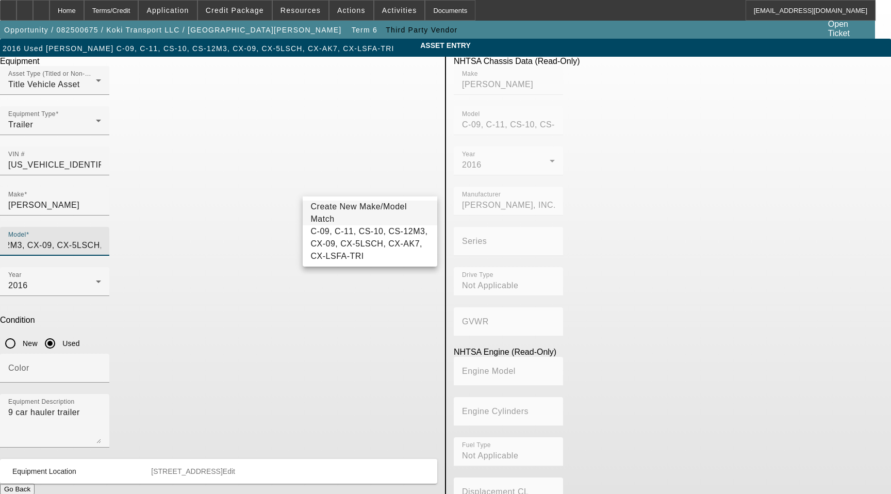
drag, startPoint x: 313, startPoint y: 185, endPoint x: 582, endPoint y: 216, distance: 270.4
click at [582, 216] on div "Equipment Asset Type (Titled or Non-Titled) Title Vehicle Asset Equipment Type …" at bounding box center [445, 334] width 907 height 554
click at [101, 239] on input "C-09, C-11, CS-10, CS-12M3, CX-09, CX-5LSCH, CX-AK7, CX-LSFA-TRI" at bounding box center [54, 245] width 93 height 12
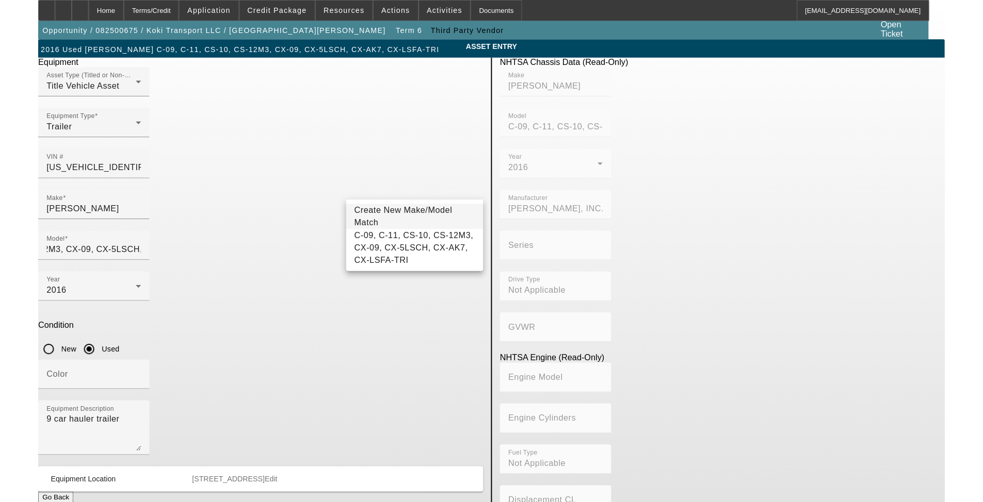
scroll to position [0, 0]
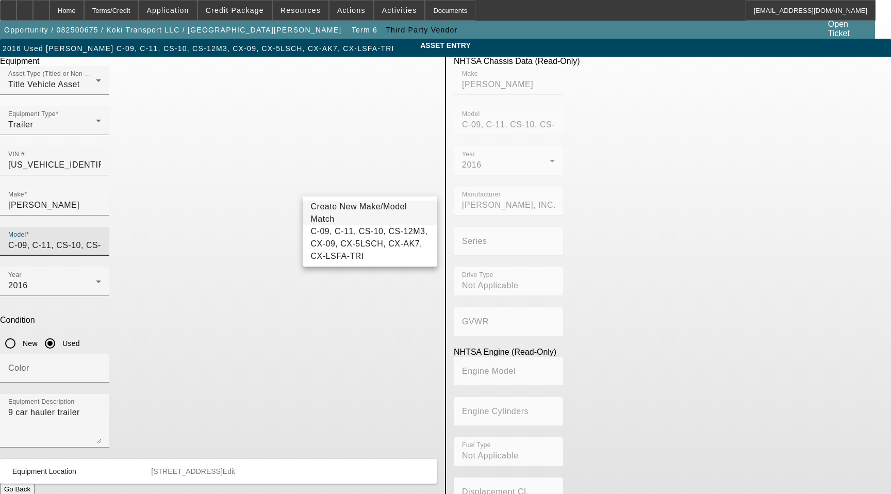
click at [101, 239] on input "C-09, C-11, CS-10, CS-12M3, CX-09, CX-5LSCH, CX-AK7, CX-LSFA-TRI" at bounding box center [54, 245] width 93 height 12
drag, startPoint x: 427, startPoint y: 186, endPoint x: 83, endPoint y: 177, distance: 343.6
click at [83, 177] on app-asset-collateral-manage "ASSET ENTRY Delete asset Equipment Asset Type (Titled or Non-Titled) Title Vehi…" at bounding box center [445, 325] width 891 height 572
type input "CX-5LSCH, CX-AK7, CX-LSFA-TRI"
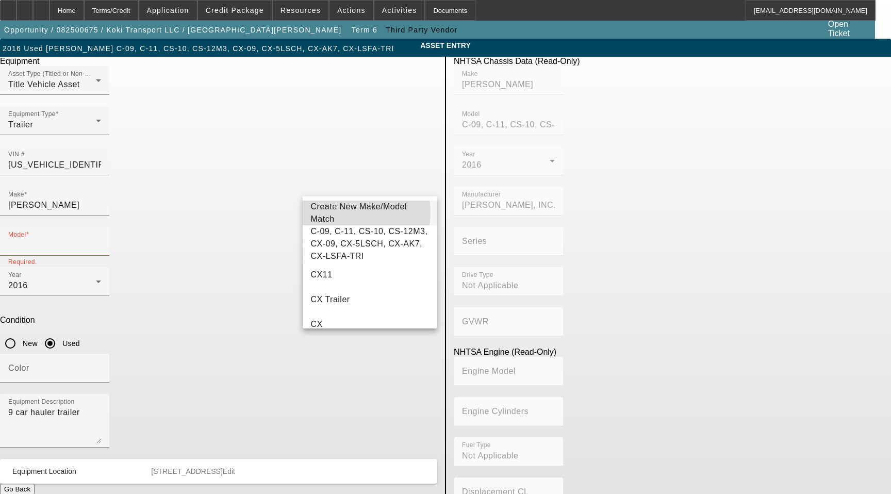
click at [351, 212] on span "Create New Make/Model Match" at bounding box center [359, 212] width 96 height 21
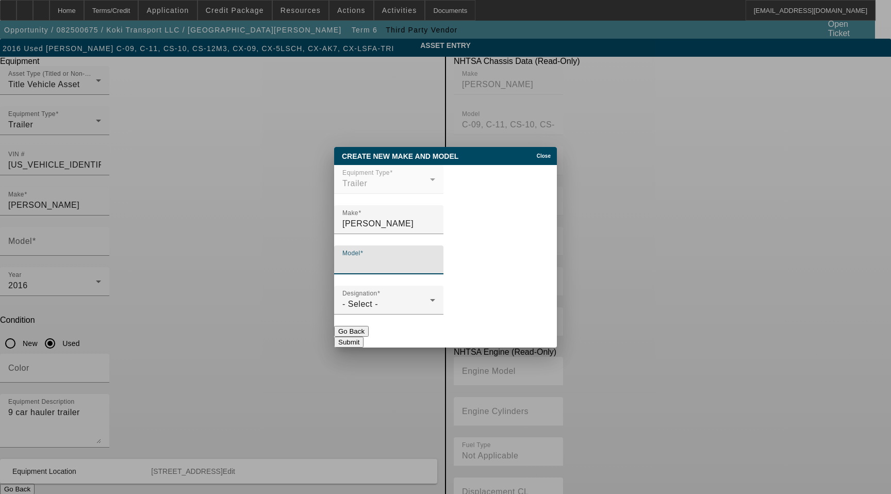
click at [390, 263] on input "Model" at bounding box center [388, 264] width 93 height 12
type input "Trailer"
click at [378, 301] on div "- Select -" at bounding box center [386, 304] width 88 height 12
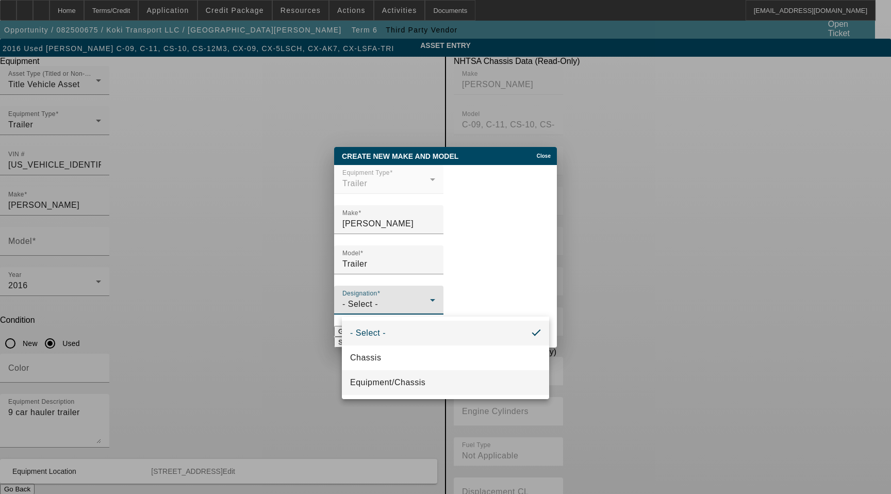
click at [401, 386] on span "Equipment/Chassis" at bounding box center [387, 383] width 75 height 12
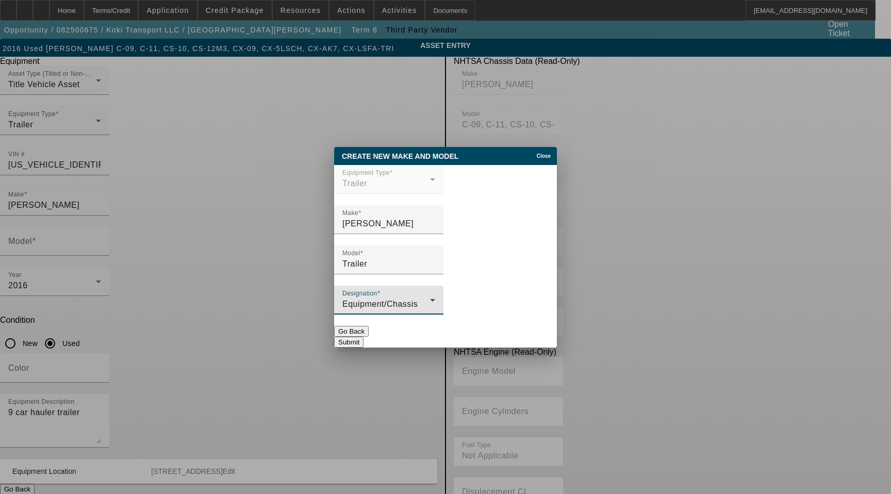
click at [364, 337] on button "Submit" at bounding box center [348, 342] width 29 height 11
type input "Trailer"
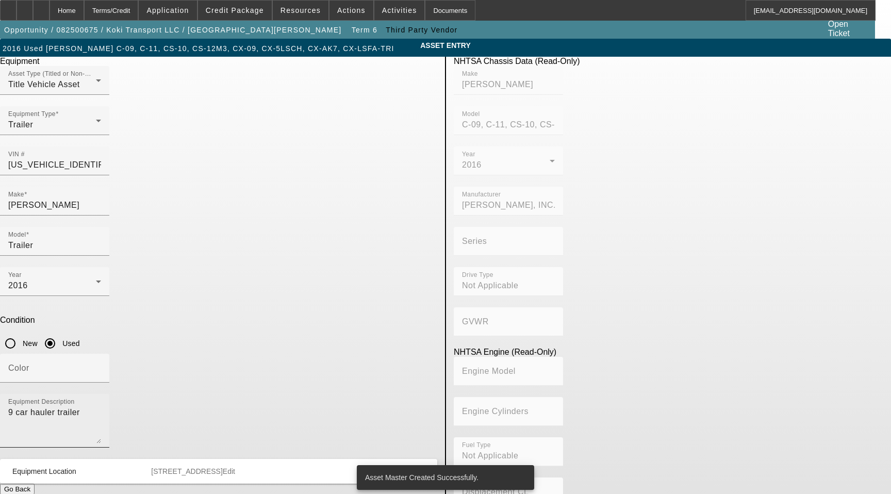
click at [75, 399] on mat-label "Equipment Description" at bounding box center [41, 402] width 67 height 7
click at [101, 406] on textarea "9 car hauler trailer" at bounding box center [54, 424] width 93 height 37
drag, startPoint x: 288, startPoint y: 319, endPoint x: 9, endPoint y: 289, distance: 280.1
click at [9, 289] on app-asset-collateral-manage "ASSET ENTRY Delete asset Equipment Asset Type (Titled or Non-Titled) Title Vehi…" at bounding box center [445, 325] width 891 height 572
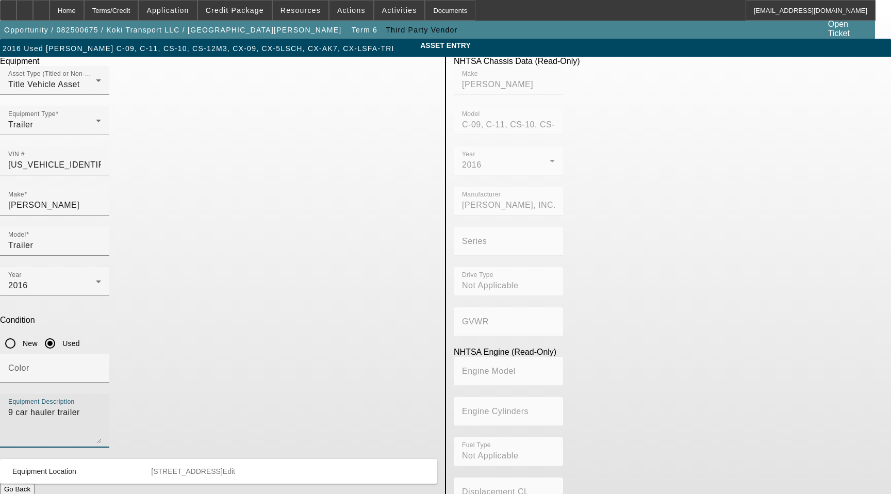
click at [101, 406] on textarea "9 car hauler trailer" at bounding box center [54, 424] width 93 height 37
drag, startPoint x: 288, startPoint y: 316, endPoint x: 5, endPoint y: 312, distance: 283.2
click at [5, 312] on app-asset-collateral-manage "ASSET ENTRY Delete asset Equipment Asset Type (Titled or Non-Titled) Title Vehi…" at bounding box center [445, 325] width 891 height 572
type textarea "Includes all options, attachments, and accessories"
click at [222, 467] on span "1152 E Grand St. Elizabeth NJ 07201" at bounding box center [186, 471] width 71 height 8
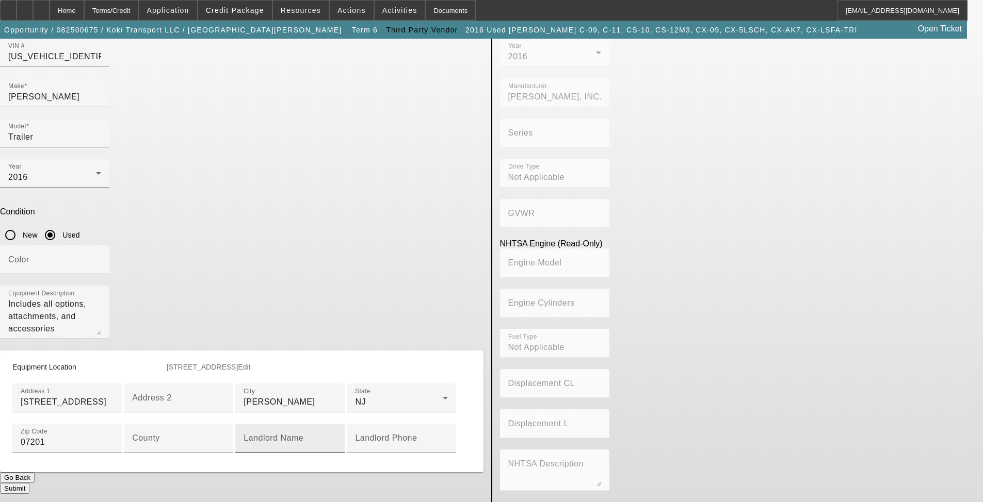
scroll to position [282, 0]
click at [225, 436] on input "County" at bounding box center [178, 442] width 93 height 12
type input "Union"
click at [29, 483] on button "Submit" at bounding box center [14, 488] width 29 height 11
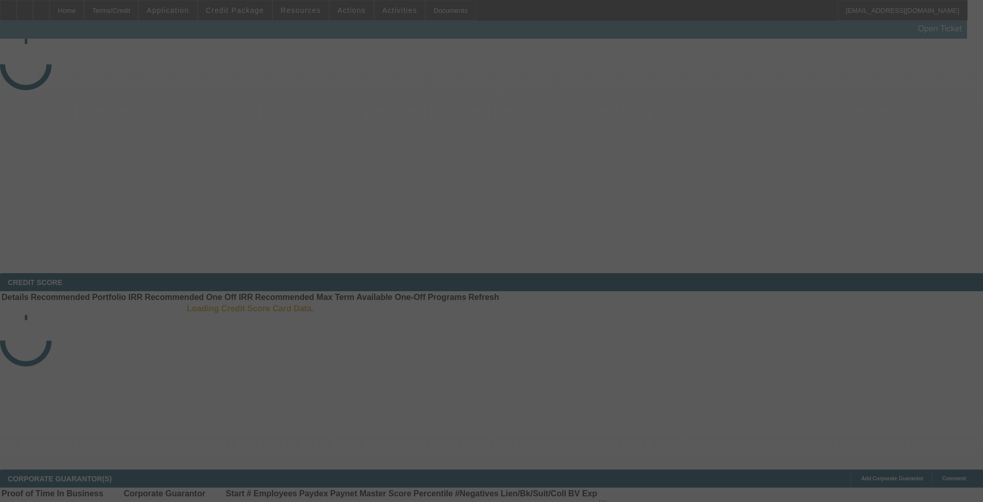
select select "3"
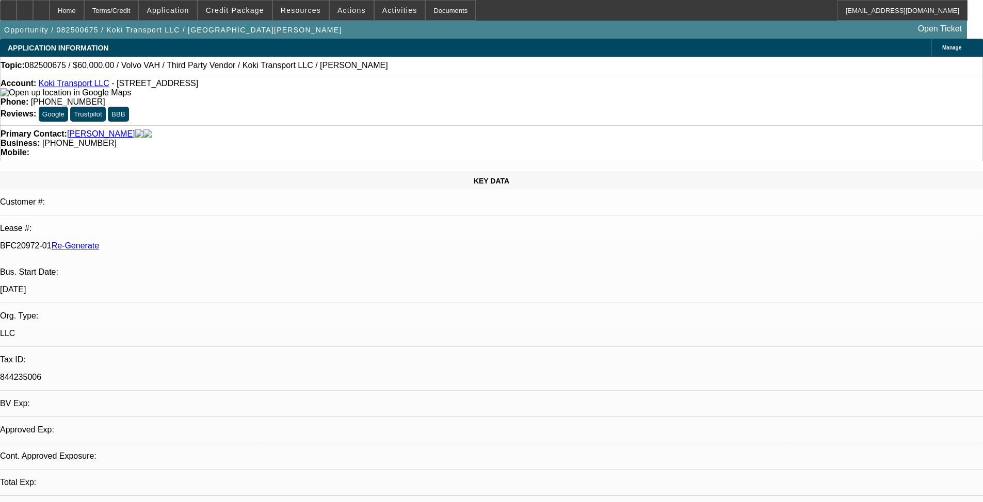
select select "0.2"
select select "2"
select select "0"
select select "6"
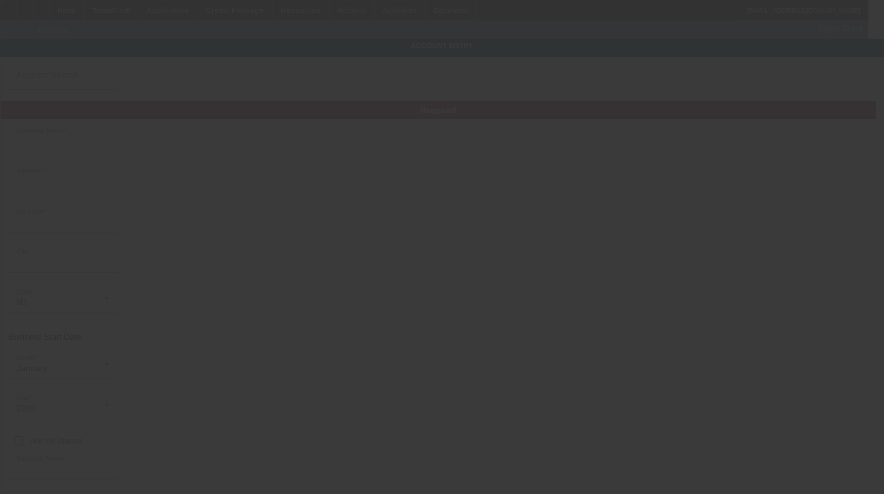
type input "Koki Transport LLC"
type input "[STREET_ADDRESS]"
type input "07201"
type input "[PERSON_NAME]"
type input "[PHONE_NUMBER]"
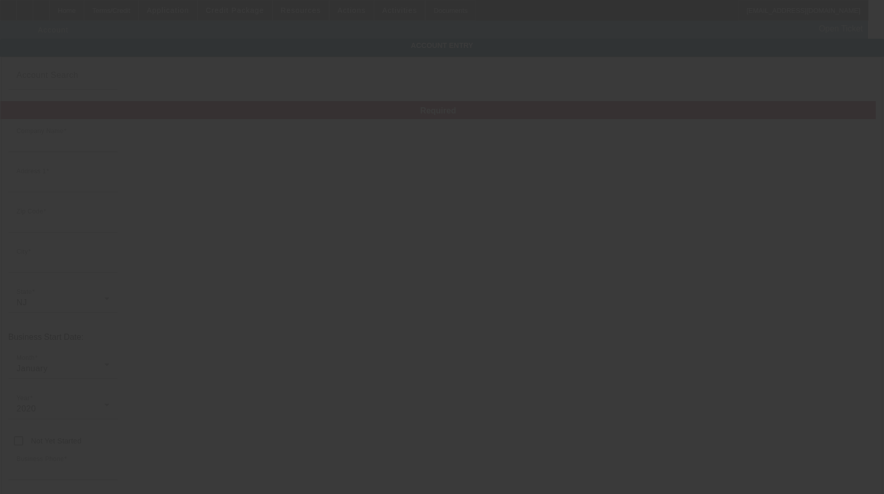
type input "Union"
type input "844235006"
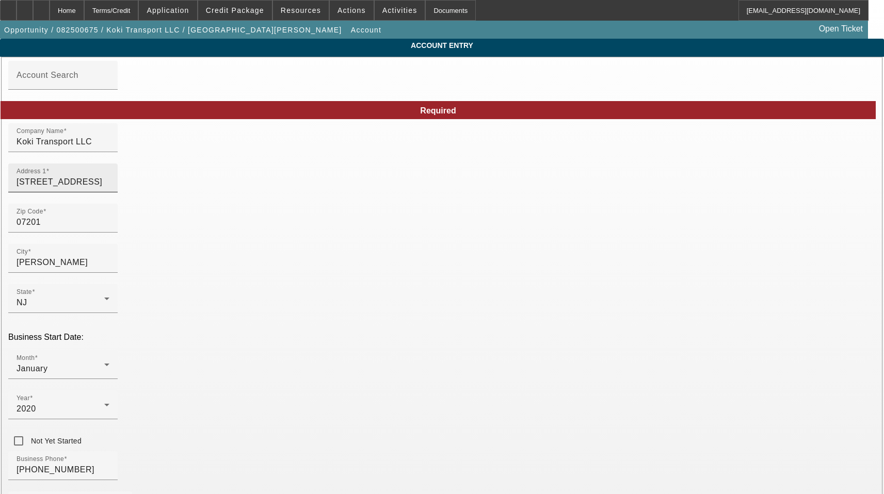
type input "8/25/2025"
click at [109, 188] on input "1152 E Grand St" at bounding box center [63, 182] width 93 height 12
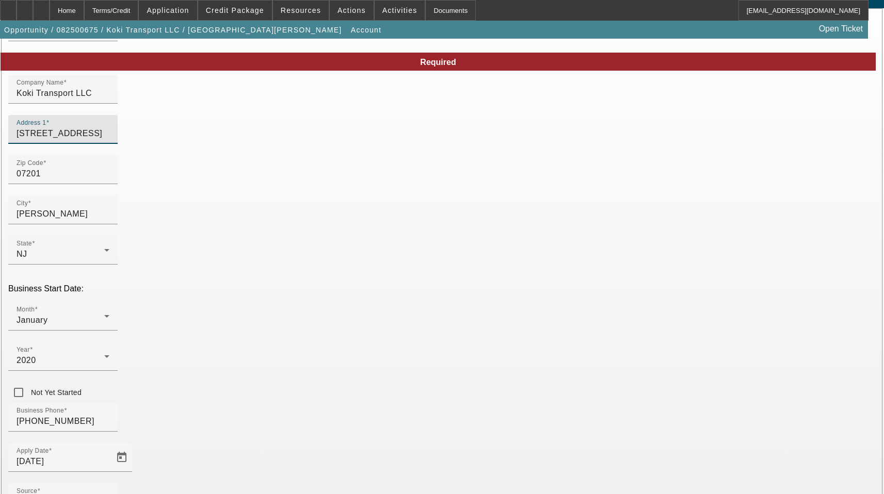
scroll to position [114, 0]
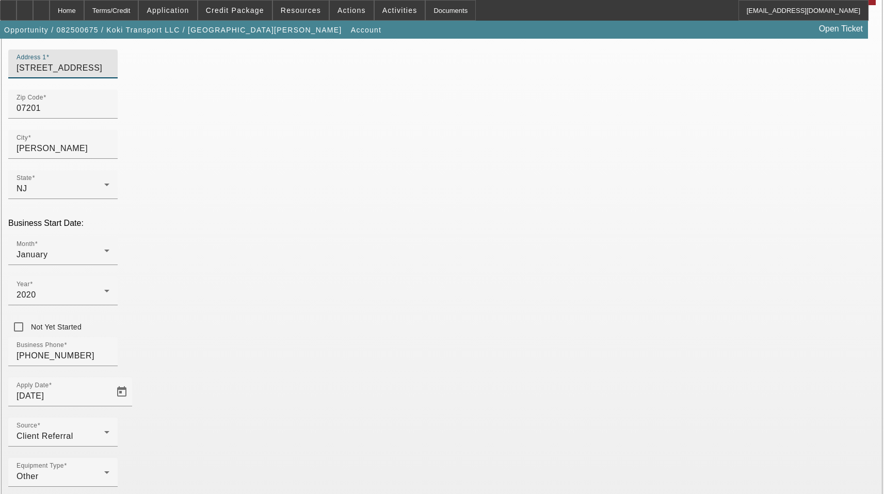
type input "[STREET_ADDRESS]"
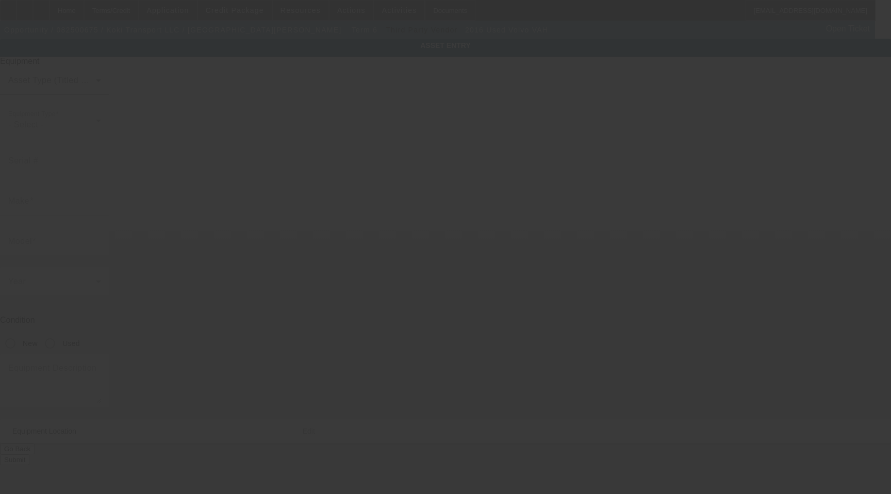
type input "[US_VEHICLE_IDENTIFICATION_NUMBER]"
type input "Volvo"
type input "VAH"
radio input "true"
type textarea "Includes all options, attachments, and accessories"
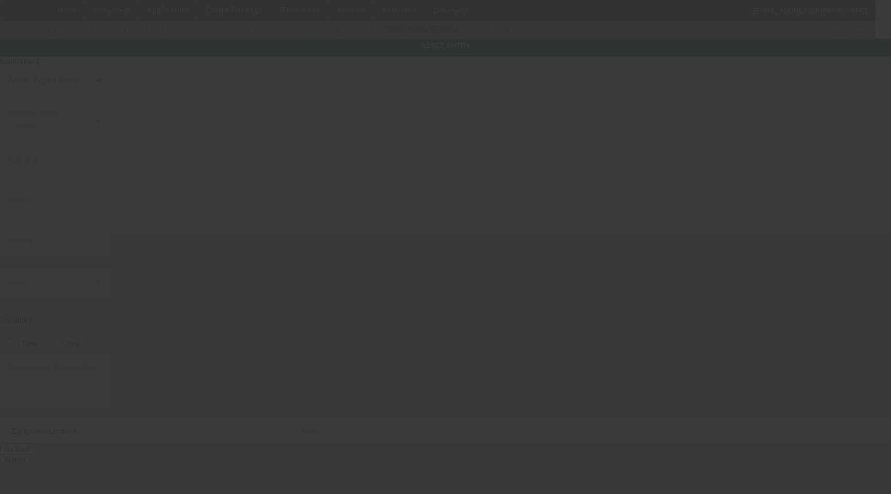
type input "[STREET_ADDRESS]"
type input "[PERSON_NAME]"
type input "07201"
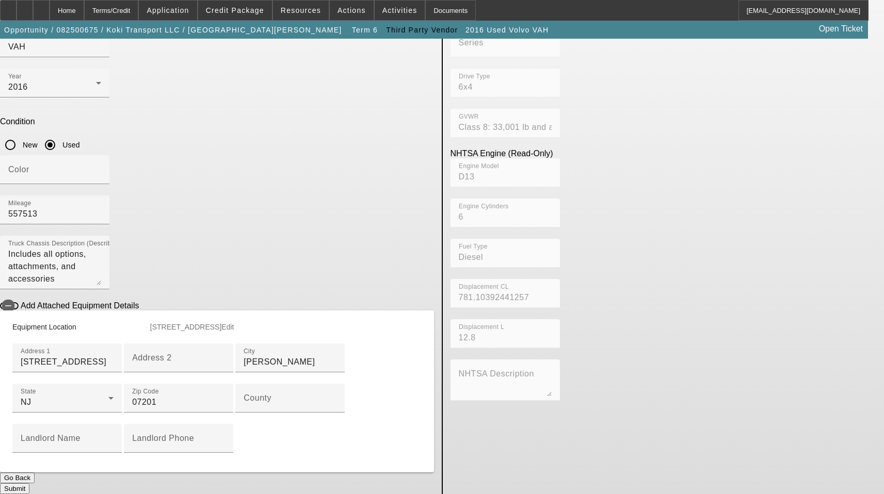
scroll to position [307, 0]
click at [243, 384] on div "County" at bounding box center [289, 398] width 93 height 29
type input "Union"
click at [29, 483] on button "Submit" at bounding box center [14, 488] width 29 height 11
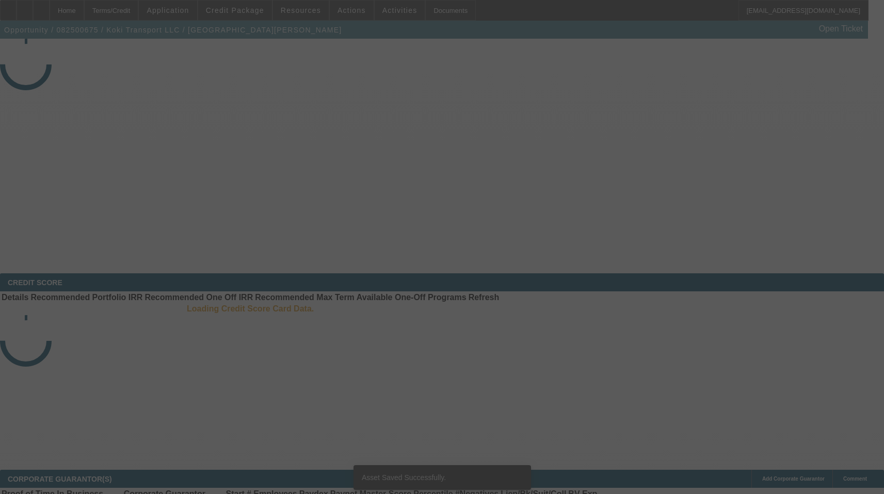
select select "3"
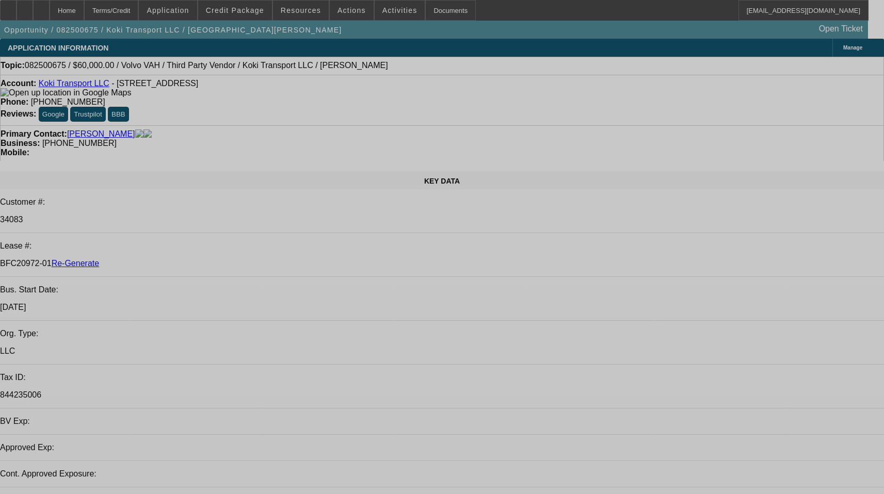
select select "0.2"
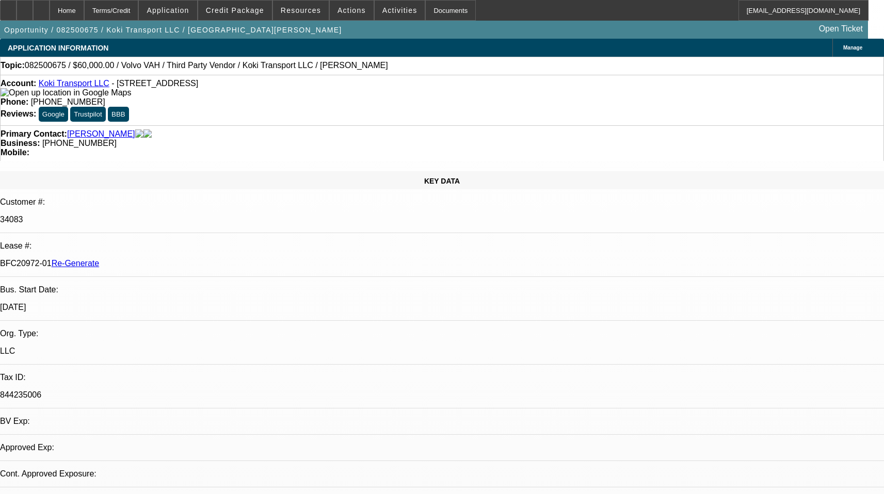
select select "2"
select select "0"
select select "2"
select select "6"
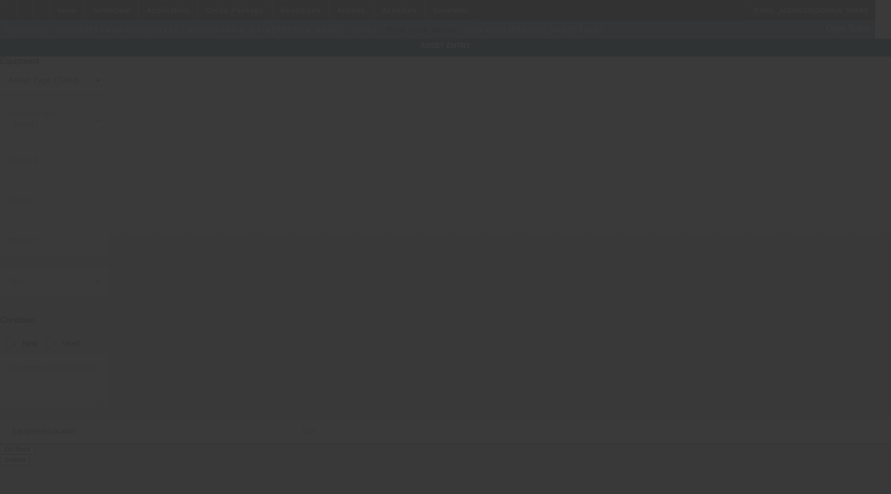
type input "[US_VEHICLE_IDENTIFICATION_NUMBER]"
type input "[PERSON_NAME]"
type input "Trailer"
radio input "true"
type textarea "Includes all options, attachments, and accessories"
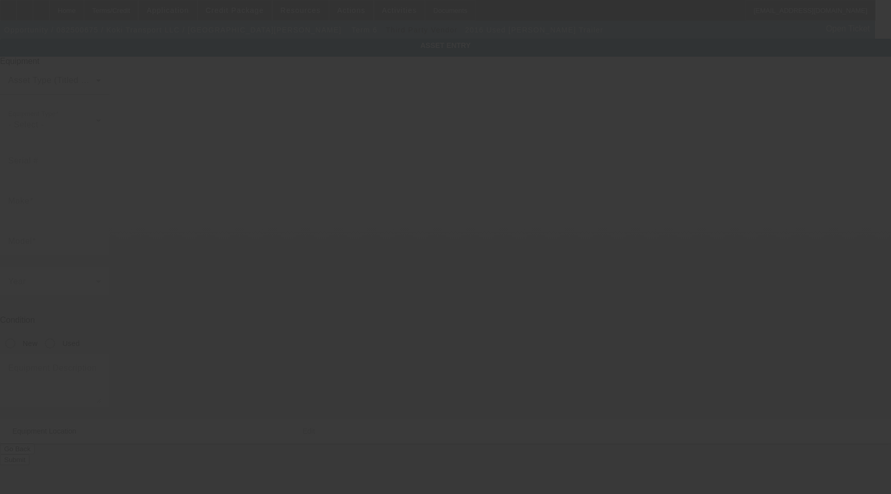
type input "[STREET_ADDRESS]"
type input "[PERSON_NAME]"
type input "07201"
type input "Union"
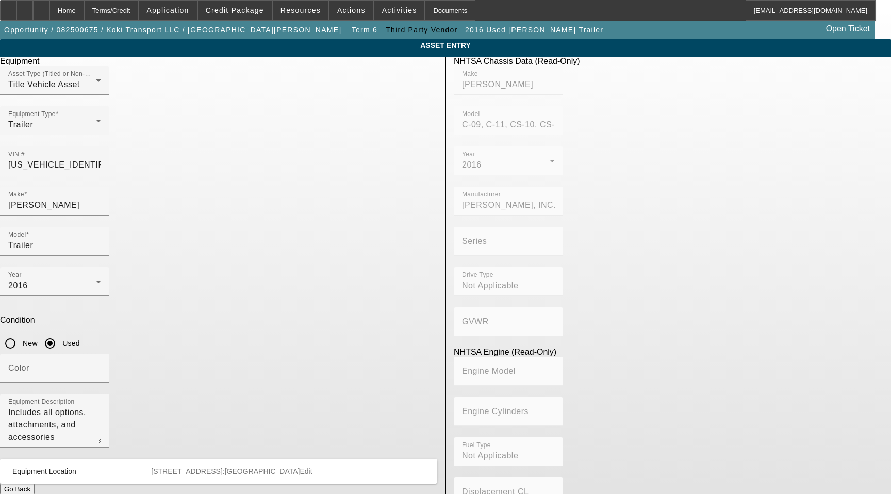
click at [300, 467] on span "[STREET_ADDRESS]:[GEOGRAPHIC_DATA]" at bounding box center [225, 471] width 149 height 8
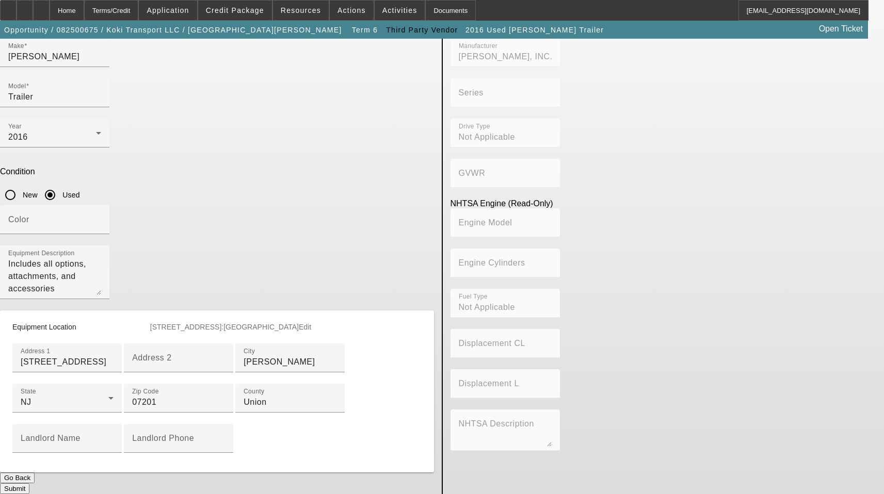
scroll to position [290, 0]
click at [113, 424] on div "Landlord Name" at bounding box center [67, 438] width 93 height 29
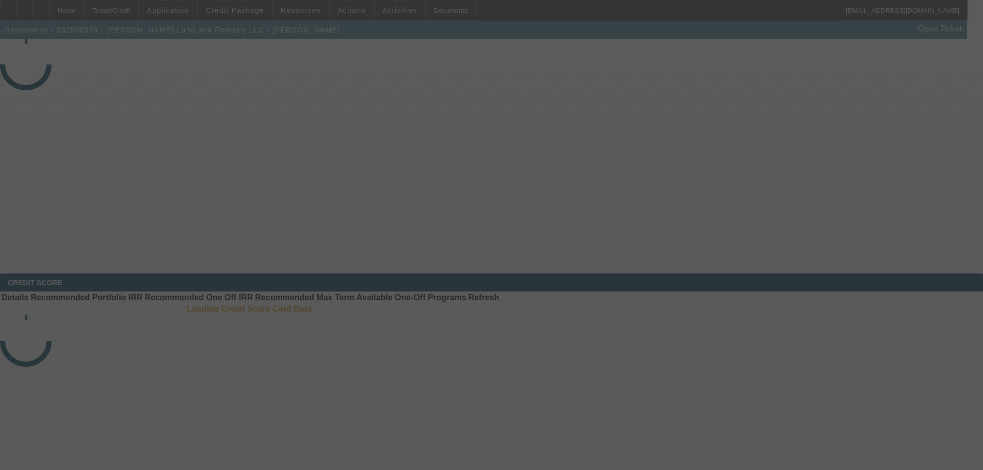
select select "3"
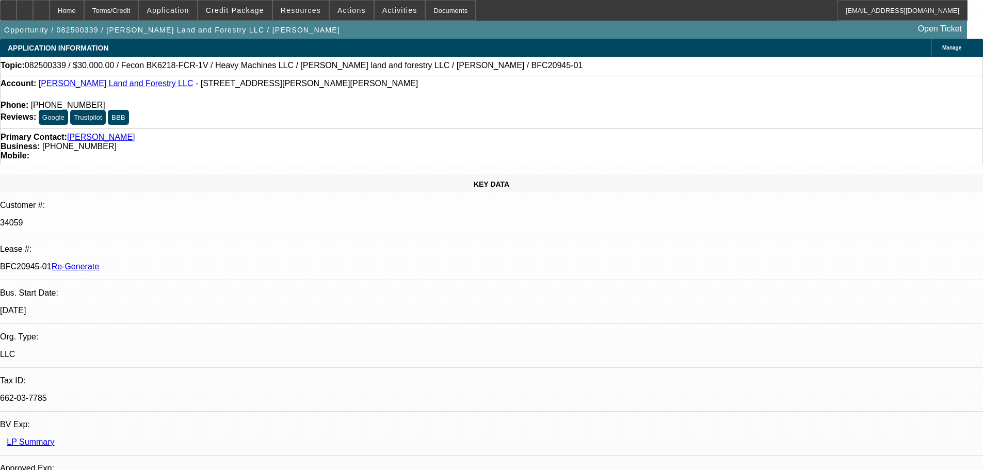
select select "0"
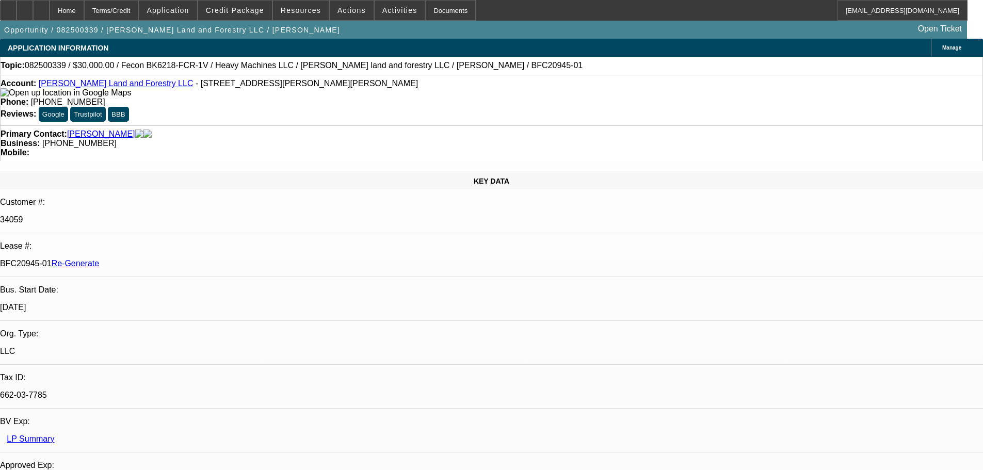
select select "2"
select select "0"
select select "6"
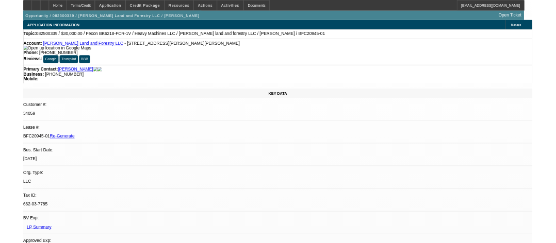
scroll to position [155, 0]
